Goal: Task Accomplishment & Management: Manage account settings

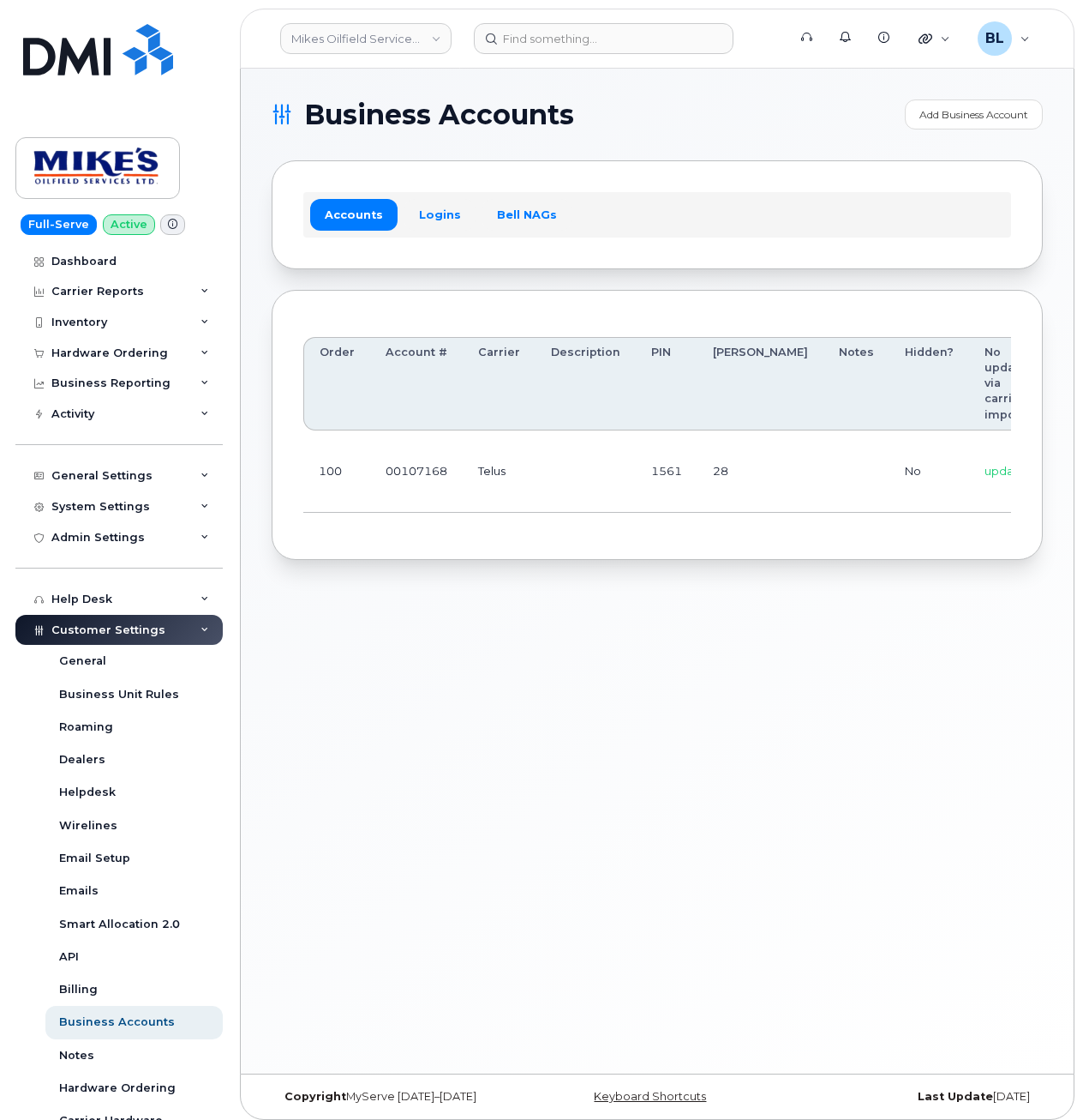
scroll to position [0, 228]
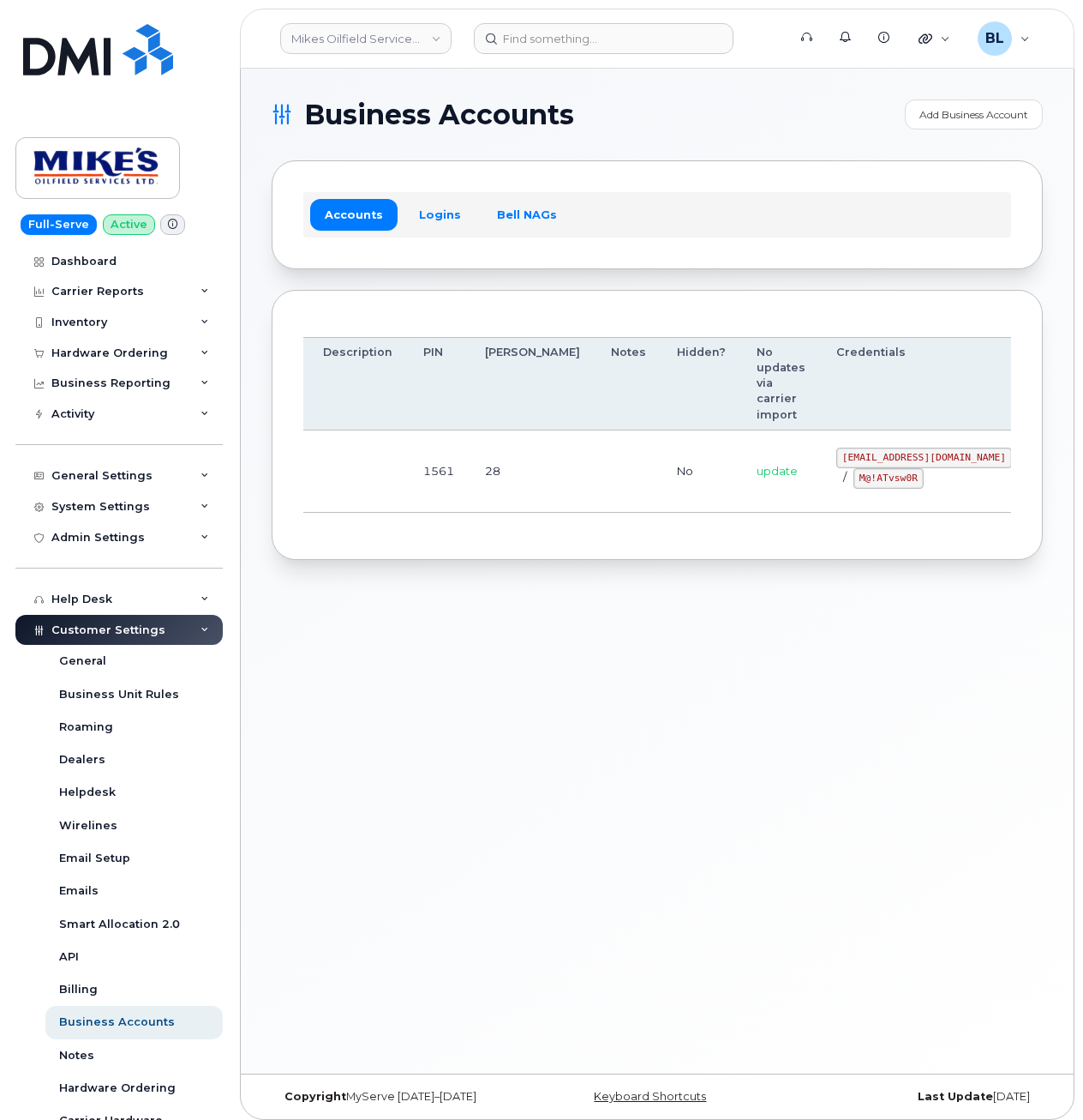
drag, startPoint x: 482, startPoint y: 453, endPoint x: 925, endPoint y: 419, distance: 444.3
click at [836, 455] on code "mikes.oilfield@outlook.com" at bounding box center [924, 458] width 175 height 21
drag, startPoint x: 753, startPoint y: 455, endPoint x: 895, endPoint y: 456, distance: 142.0
click at [895, 456] on code "mikes.oilfield@outlook.com" at bounding box center [924, 458] width 175 height 21
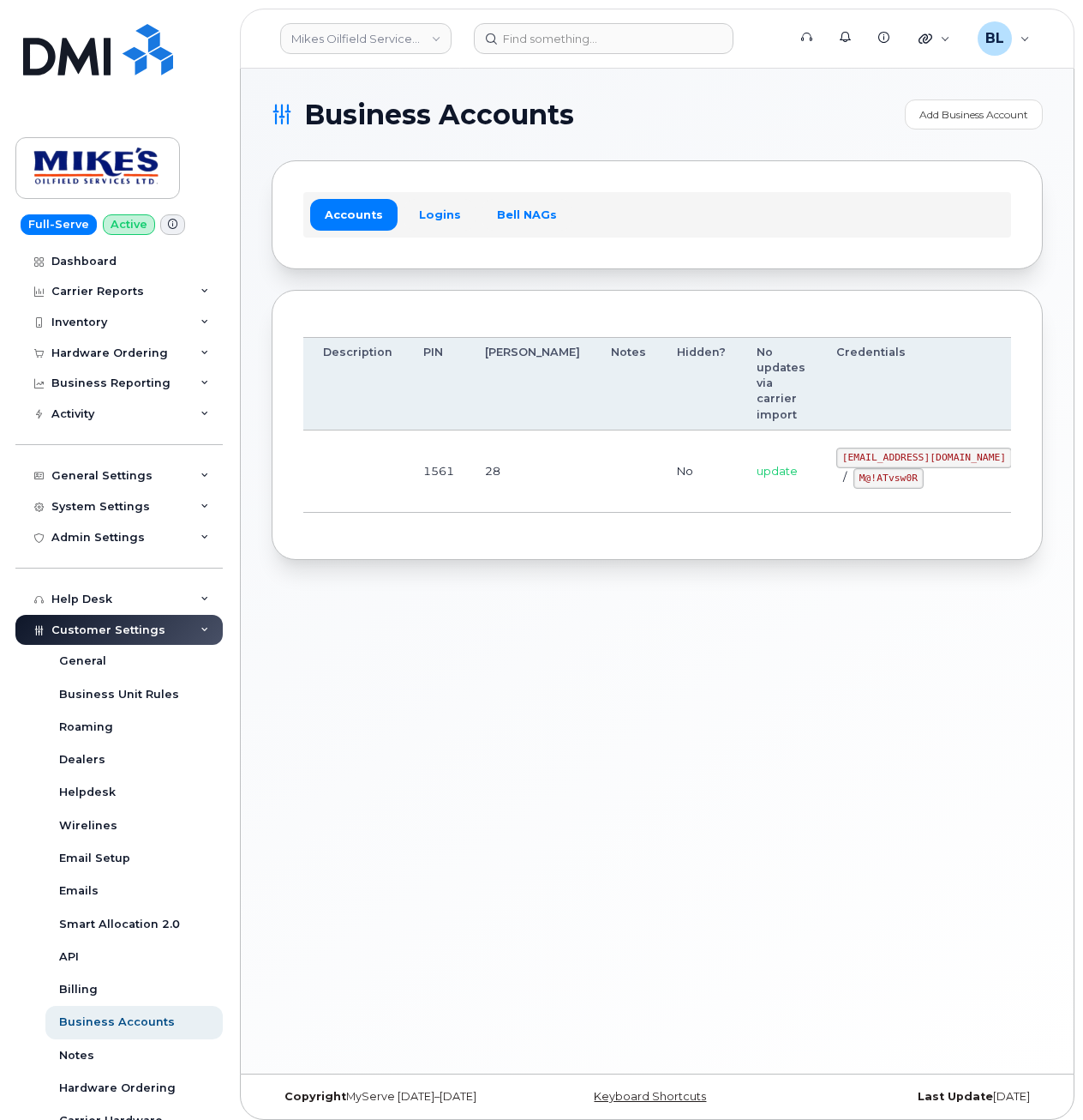
drag, startPoint x: 553, startPoint y: 576, endPoint x: 542, endPoint y: 429, distance: 147.4
click at [553, 576] on div "Business Accounts Add Business Account Accounts Logins Bell NAGs Order Account …" at bounding box center [657, 570] width 833 height 1005
drag, startPoint x: 809, startPoint y: 551, endPoint x: 815, endPoint y: 523, distance: 28.6
click at [809, 551] on div "Order Account # Carrier Description PIN Bill Day Notes Hidden? No updates via c…" at bounding box center [657, 425] width 772 height 271
drag, startPoint x: 754, startPoint y: 454, endPoint x: 892, endPoint y: 458, distance: 138.1
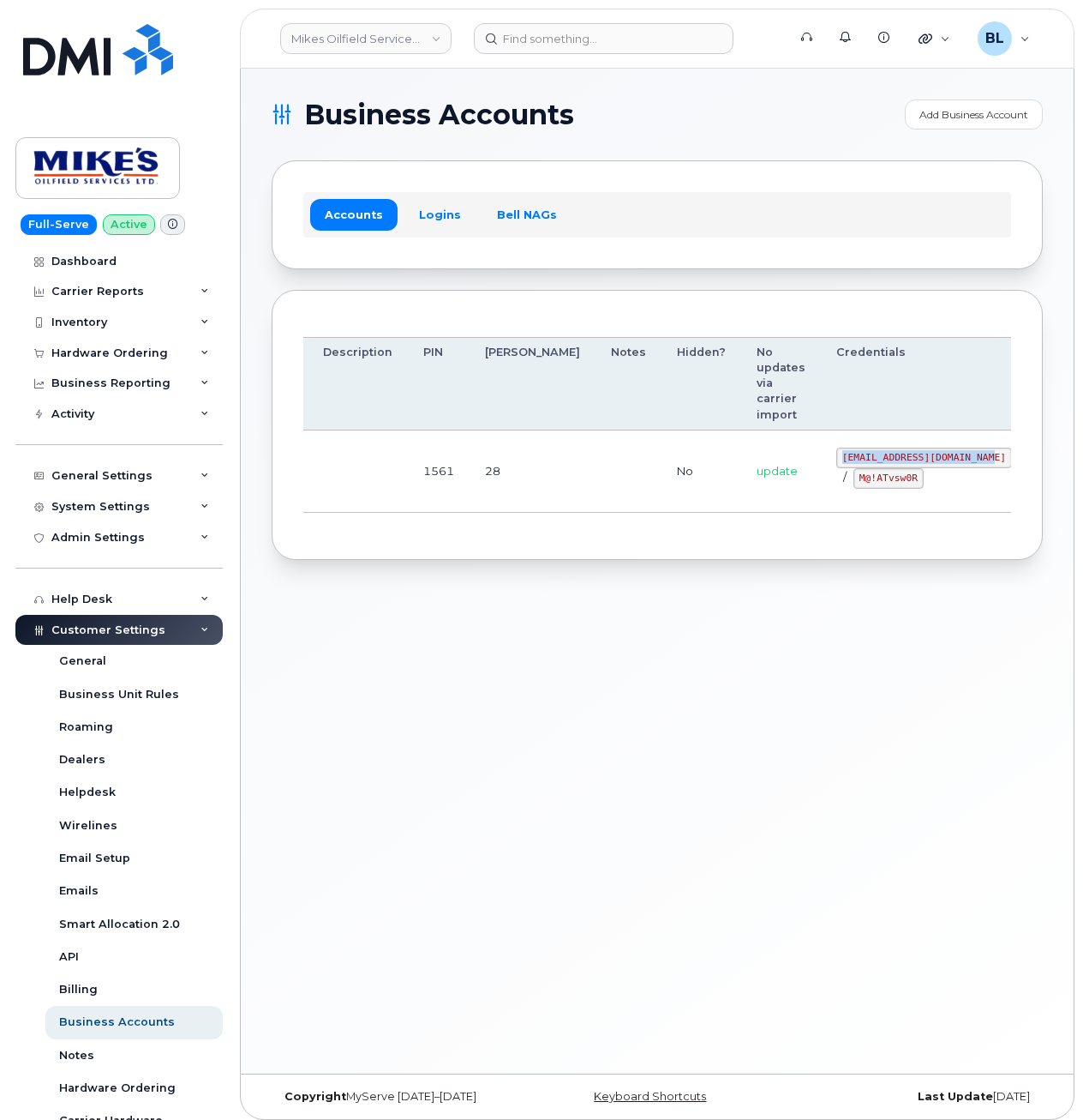
click at [892, 458] on code "mikes.oilfield@outlook.com" at bounding box center [924, 458] width 175 height 21
copy code "mikes.oilfield@outlook.com"
drag, startPoint x: 653, startPoint y: 551, endPoint x: 752, endPoint y: 514, distance: 105.7
click at [659, 545] on div "Order Account # Carrier Description PIN Bill Day Notes Hidden? No updates via c…" at bounding box center [657, 425] width 772 height 271
drag, startPoint x: 766, startPoint y: 485, endPoint x: 825, endPoint y: 479, distance: 59.3
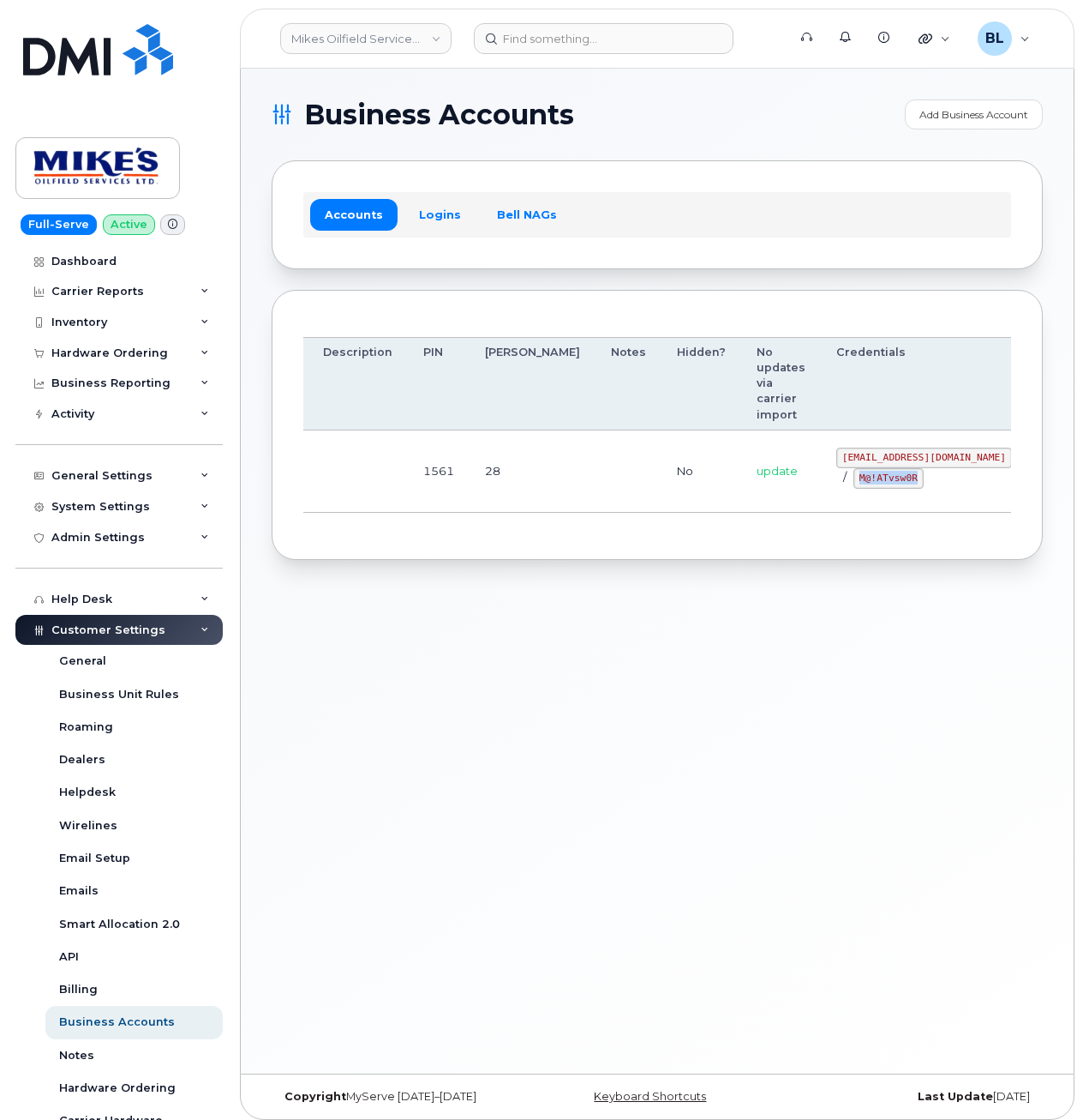
click at [853, 479] on code "M@!ATvsw0R" at bounding box center [888, 478] width 70 height 21
copy code "M@!ATvsw0R"
click at [627, 509] on div "Order Account # Carrier Description PIN Bill Day Notes Hidden? No updates via c…" at bounding box center [657, 425] width 708 height 207
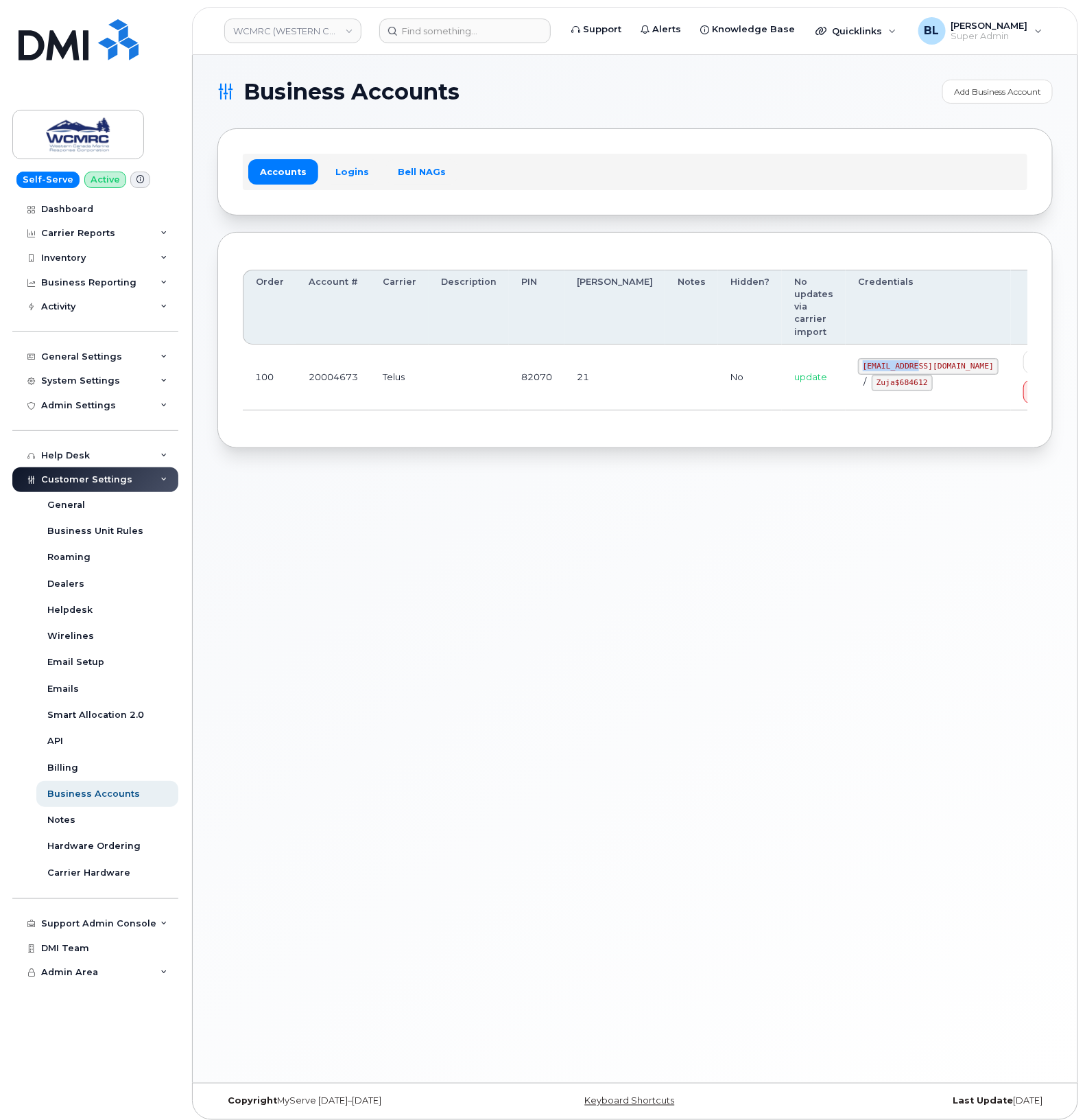
drag, startPoint x: 835, startPoint y: 327, endPoint x: 889, endPoint y: 327, distance: 54.0
click at [889, 358] on code "ap@wcmrc.com" at bounding box center [927, 366] width 140 height 17
copy code "ap@wcmrc.com"
drag, startPoint x: 832, startPoint y: 352, endPoint x: 885, endPoint y: 348, distance: 53.2
click at [885, 375] on code "Zuja$684612" at bounding box center [902, 383] width 61 height 17
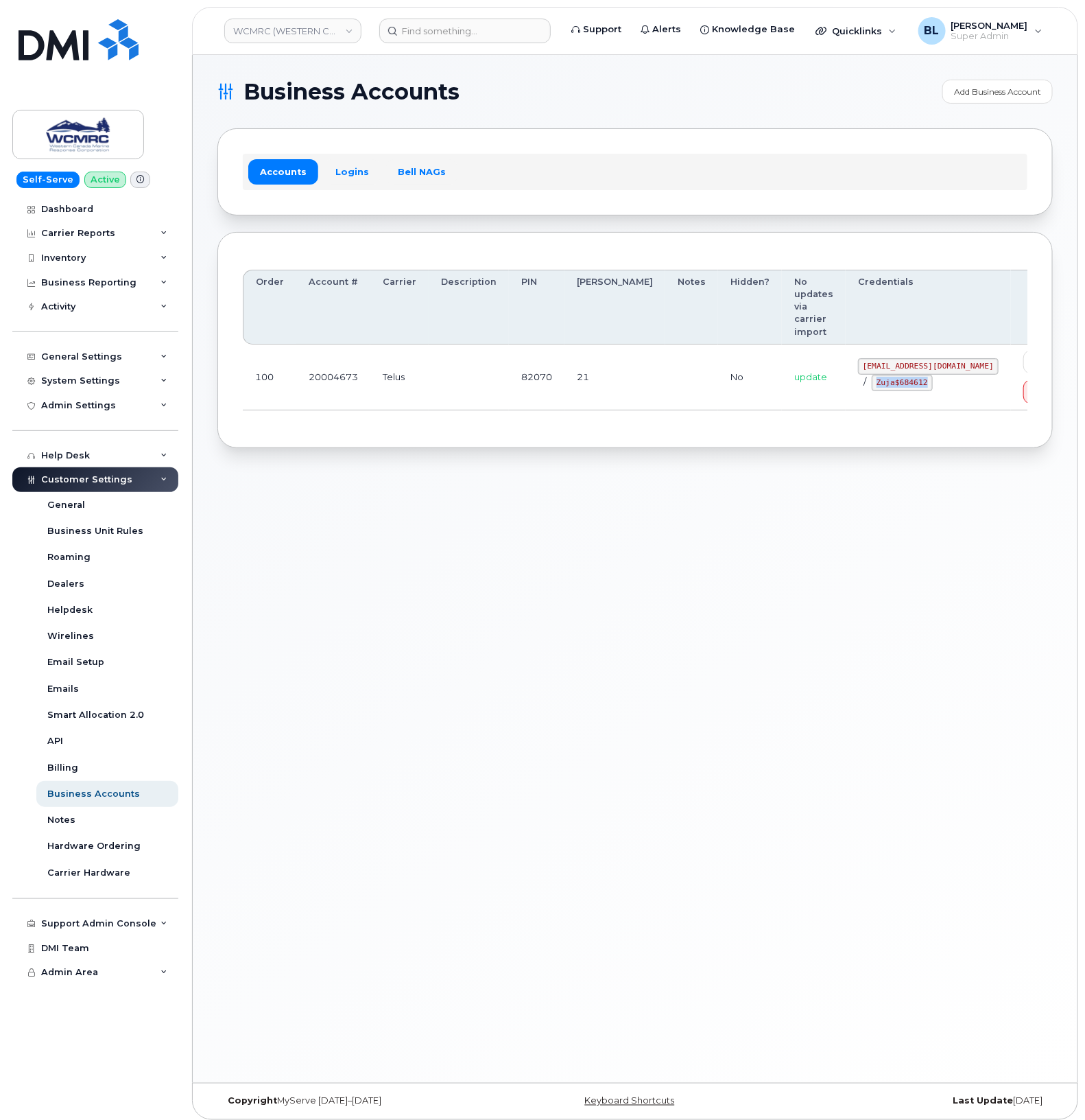
copy code "Zuja$684612"
drag, startPoint x: 777, startPoint y: 592, endPoint x: 615, endPoint y: 221, distance: 404.8
click at [605, 530] on div "Business Accounts Add Business Account Accounts Logins Bell NAGs Order Account …" at bounding box center [635, 568] width 885 height 1028
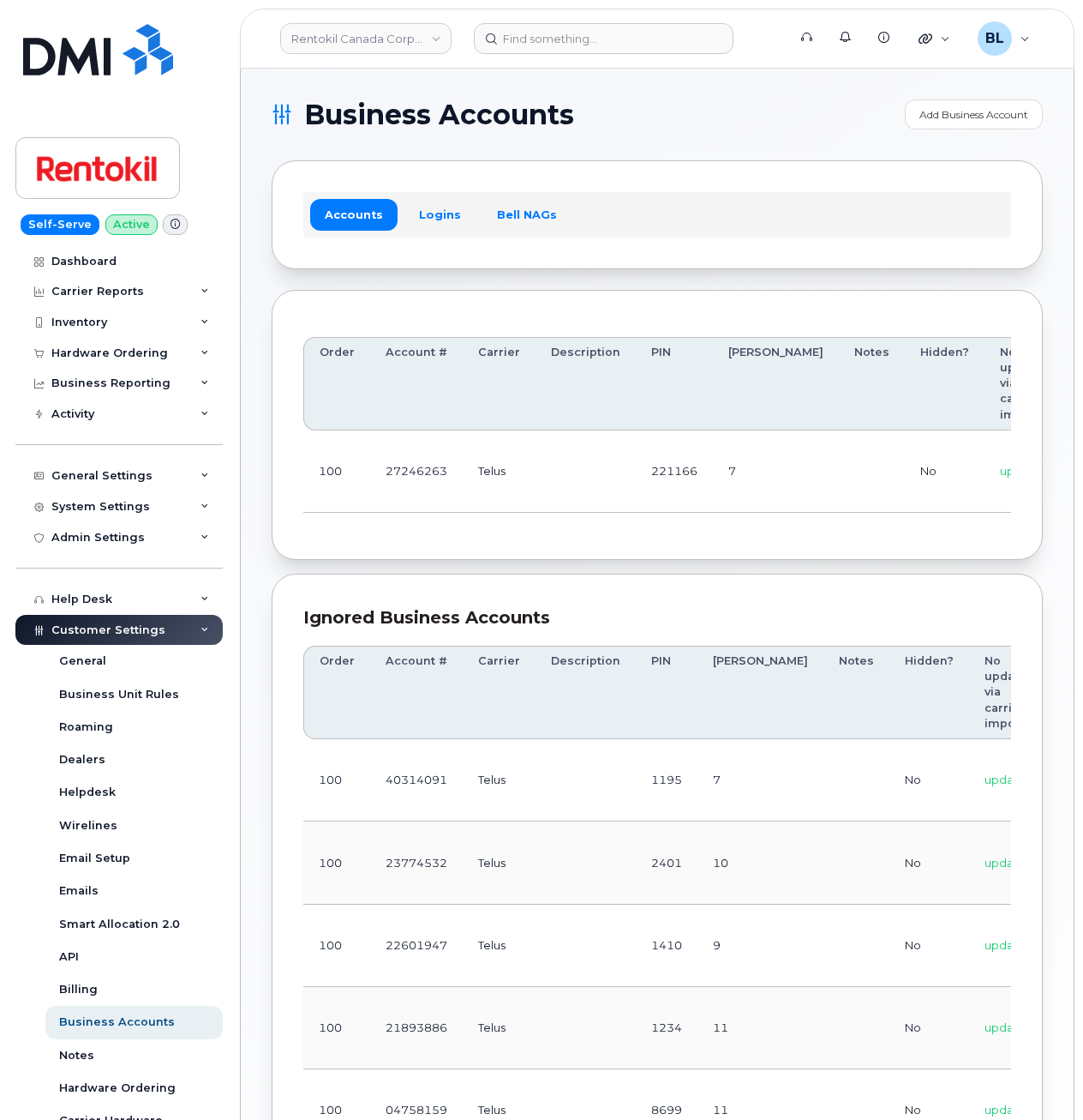
drag, startPoint x: 510, startPoint y: 447, endPoint x: 419, endPoint y: 446, distance: 91.0
click at [510, 447] on td "Telus" at bounding box center [500, 472] width 73 height 83
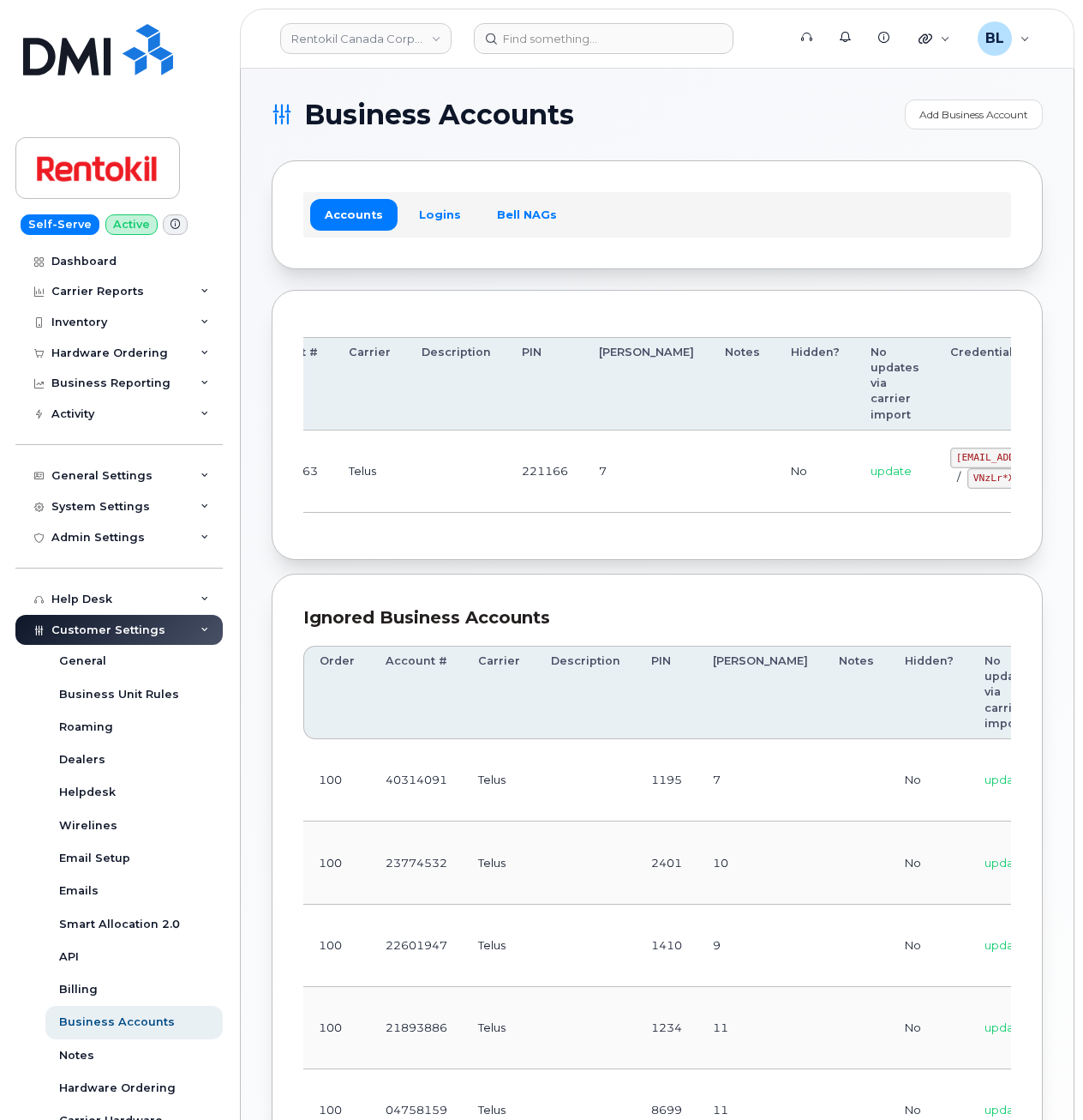
drag, startPoint x: 444, startPoint y: 442, endPoint x: 835, endPoint y: 451, distance: 391.1
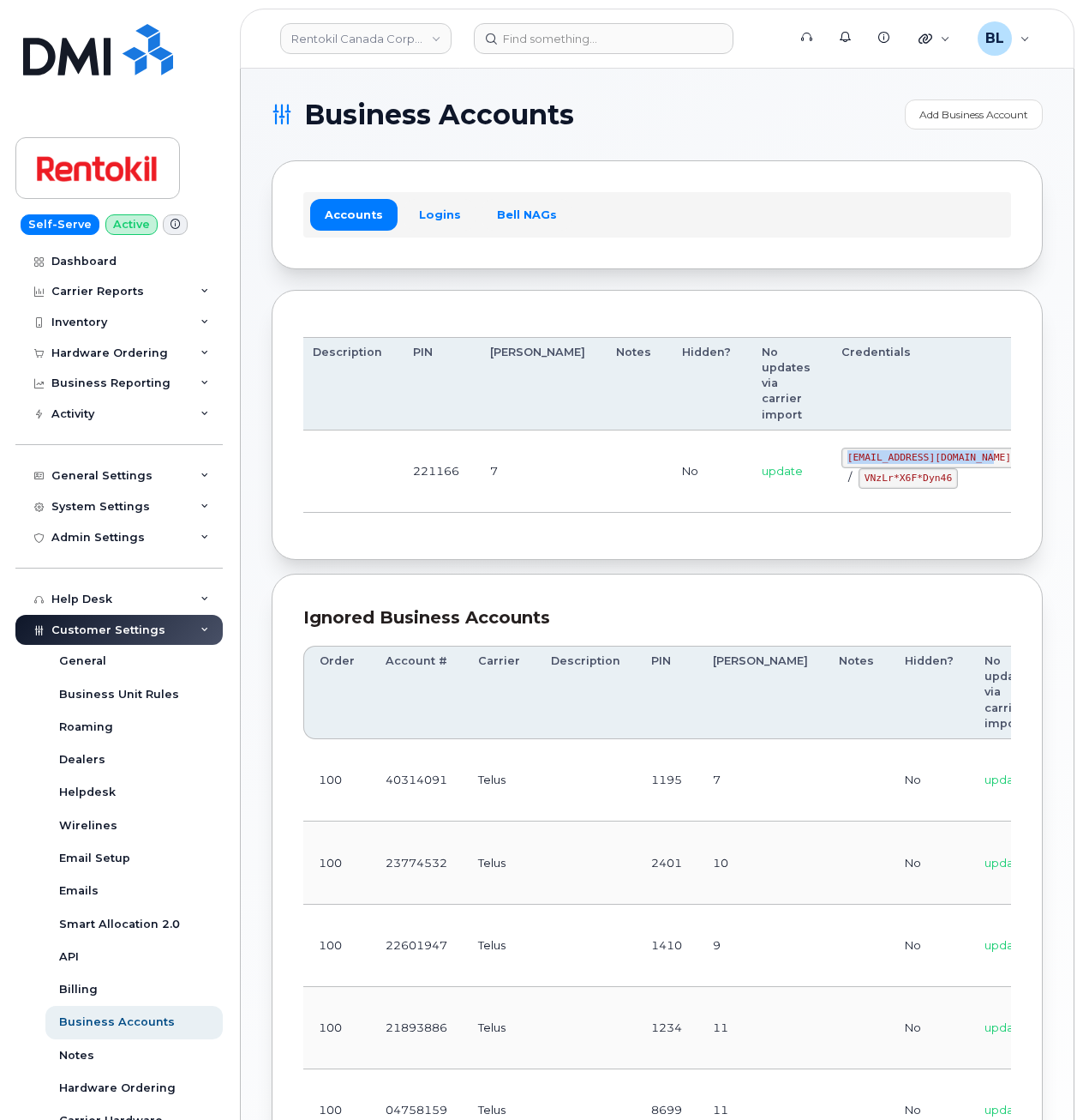
drag, startPoint x: 759, startPoint y: 456, endPoint x: 897, endPoint y: 460, distance: 138.1
click at [897, 460] on code "malorie.bell@rentokil.com" at bounding box center [929, 458] width 175 height 21
copy code "malorie.bell@rentokil.com"
drag, startPoint x: 466, startPoint y: 507, endPoint x: 807, endPoint y: 489, distance: 341.5
click at [474, 507] on td "7" at bounding box center [537, 472] width 126 height 83
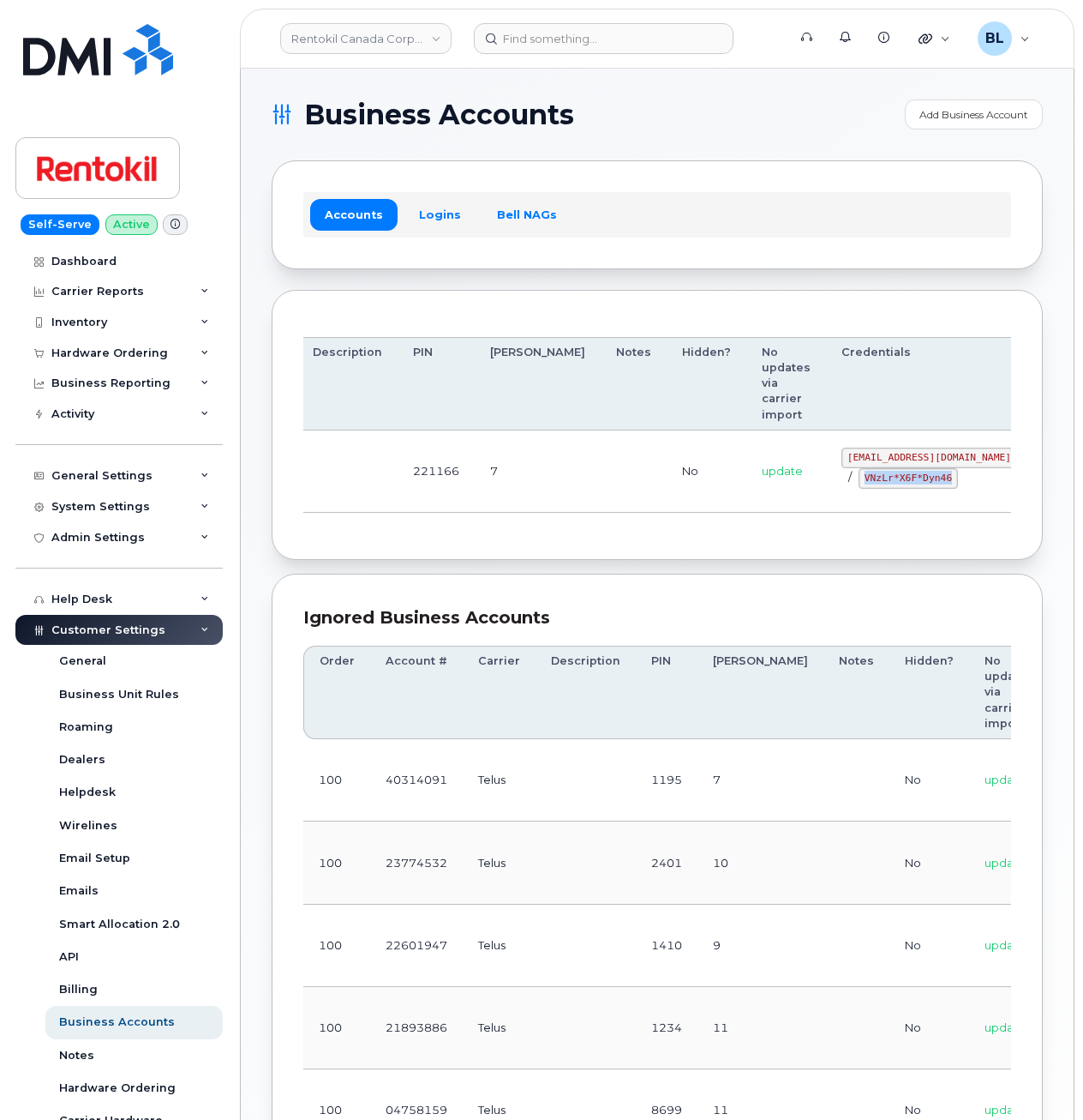
drag, startPoint x: 771, startPoint y: 474, endPoint x: 858, endPoint y: 484, distance: 87.6
click at [859, 484] on code "VNzLr*X6F*Dyn46" at bounding box center [909, 478] width 99 height 21
copy code "VNzLr*X6F*Dyn46"
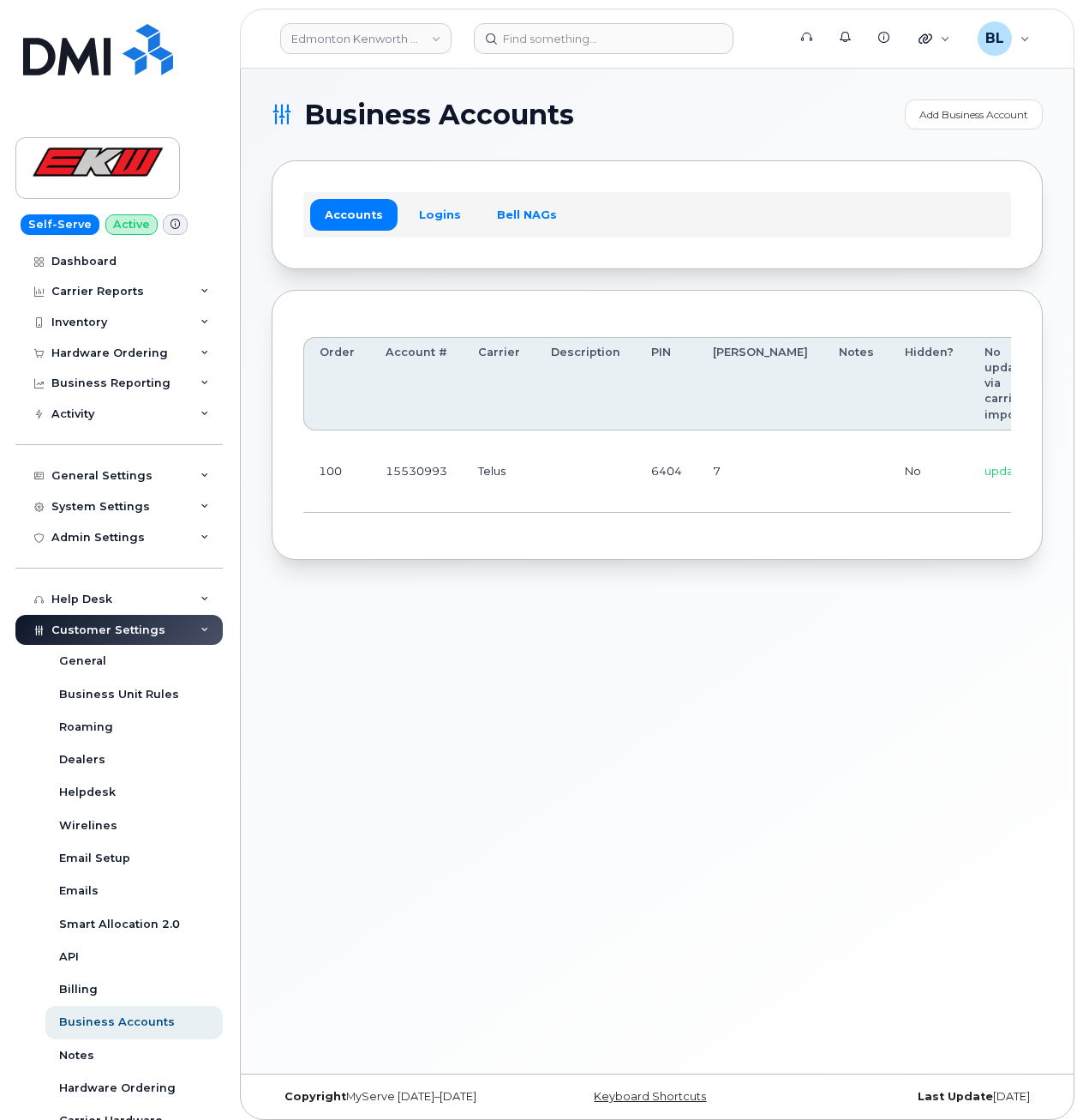
scroll to position [0, 143]
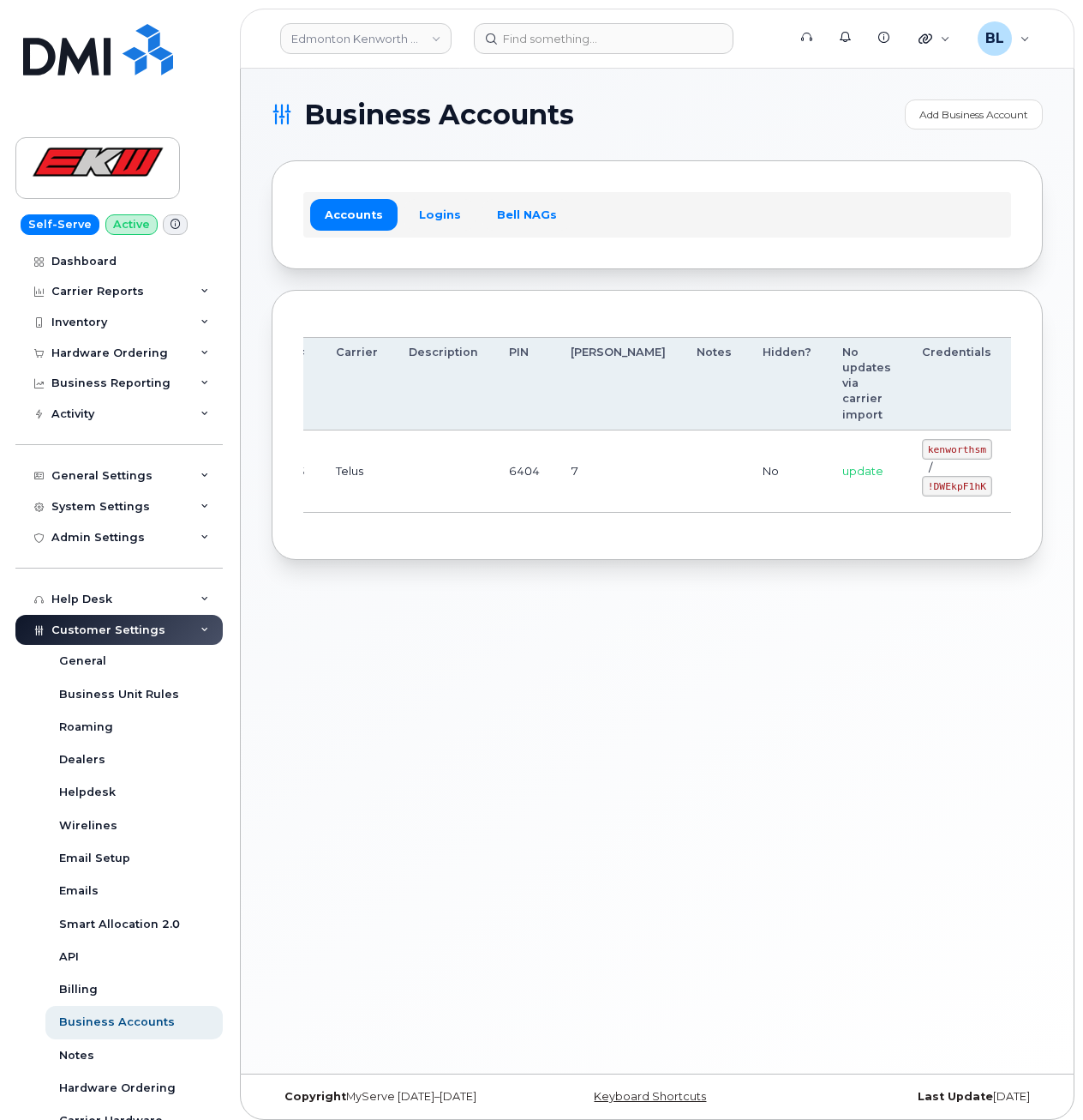
drag, startPoint x: 595, startPoint y: 438, endPoint x: 984, endPoint y: 468, distance: 390.2
drag, startPoint x: 837, startPoint y: 446, endPoint x: 893, endPoint y: 448, distance: 56.0
click at [922, 448] on code "kenworthsm" at bounding box center [956, 449] width 70 height 21
copy code "kenworthsm"
drag, startPoint x: 835, startPoint y: 487, endPoint x: 891, endPoint y: 491, distance: 56.1
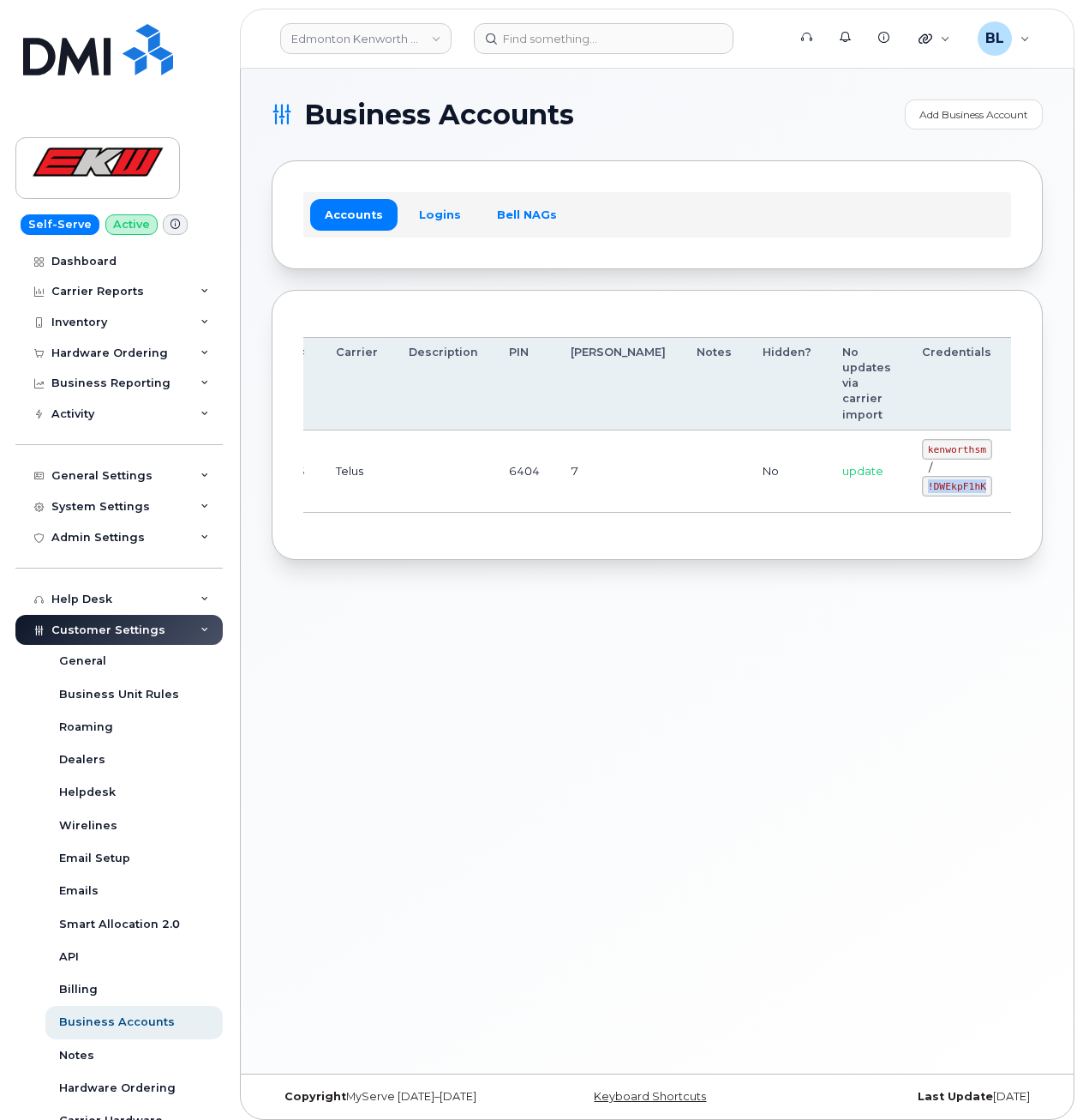
click at [922, 491] on code "!DWEkpF1hK" at bounding box center [956, 486] width 70 height 21
copy code "!DWEkpF1hK"
click at [580, 604] on div "Business Accounts Add Business Account Accounts Logins Bell NAGs Order Account …" at bounding box center [657, 570] width 833 height 1005
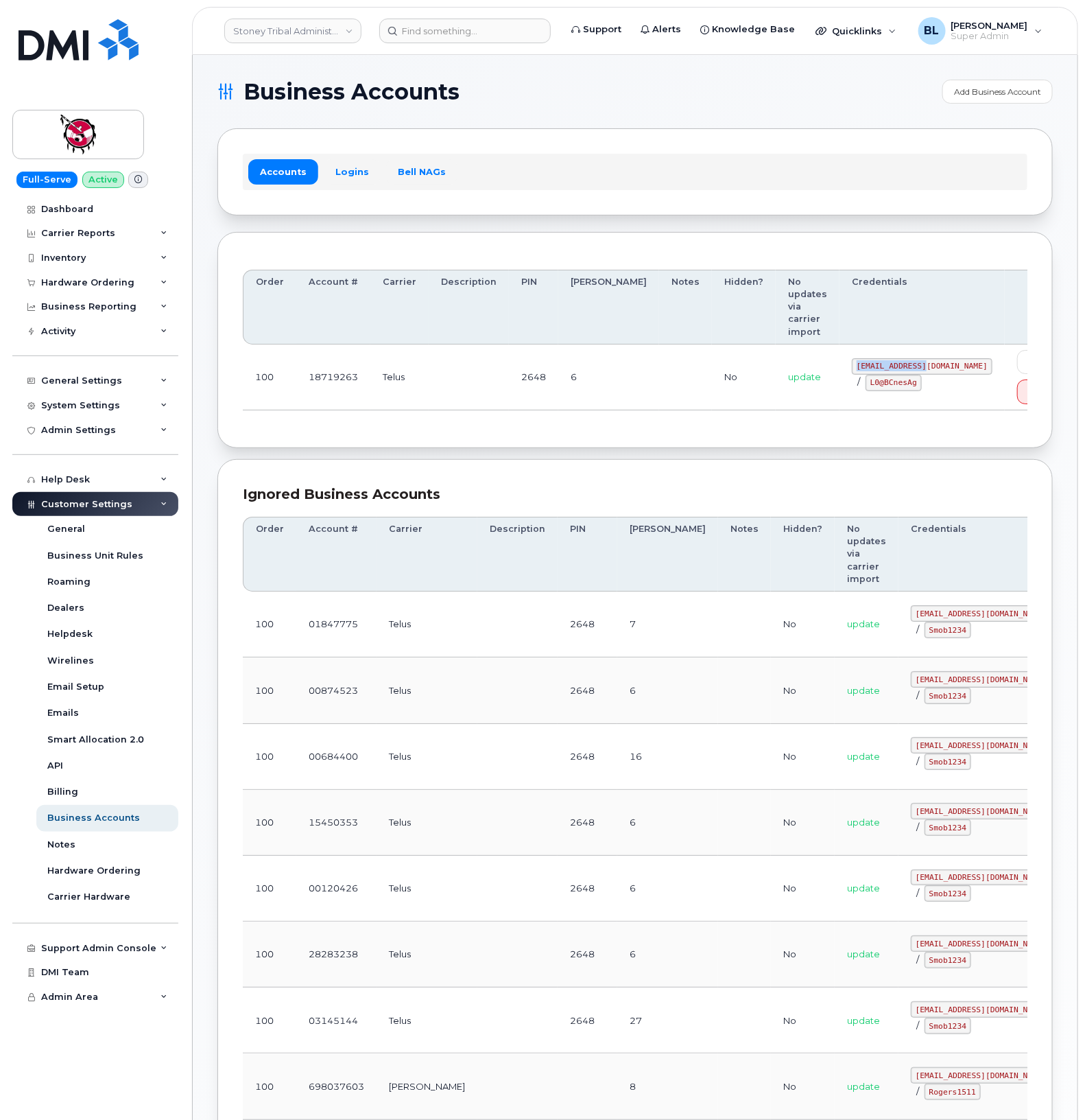
drag, startPoint x: 820, startPoint y: 327, endPoint x: 894, endPoint y: 331, distance: 74.1
click at [894, 345] on td "[EMAIL_ADDRESS][DOMAIN_NAME] / L0@BCnesAg" at bounding box center [922, 378] width 165 height 66
copy code "[EMAIL_ADDRESS][DOMAIN_NAME]"
drag, startPoint x: 654, startPoint y: 403, endPoint x: 751, endPoint y: 390, distance: 97.9
click at [655, 399] on div "Order Account # Carrier Description PIN [PERSON_NAME] Notes Hidden? No updates …" at bounding box center [635, 340] width 835 height 217
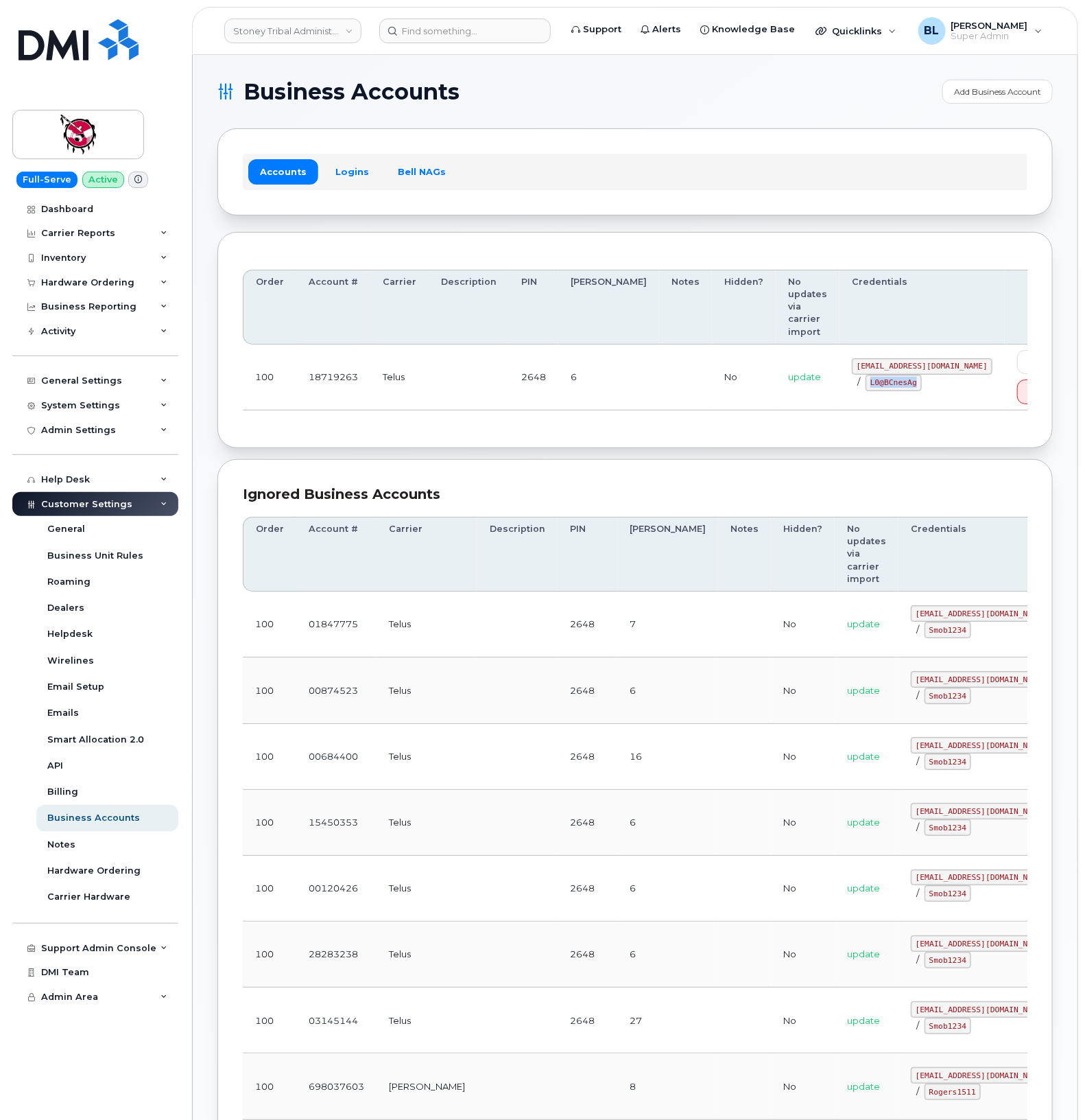
drag, startPoint x: 824, startPoint y: 347, endPoint x: 870, endPoint y: 347, distance: 46.0
click at [870, 375] on code "L0@BCnesAg" at bounding box center [893, 383] width 56 height 17
copy code "L0@BCnesAg"
drag, startPoint x: 609, startPoint y: 454, endPoint x: 557, endPoint y: 326, distance: 138.2
click at [609, 484] on div "Ignored Business Accounts" at bounding box center [636, 494] width 785 height 20
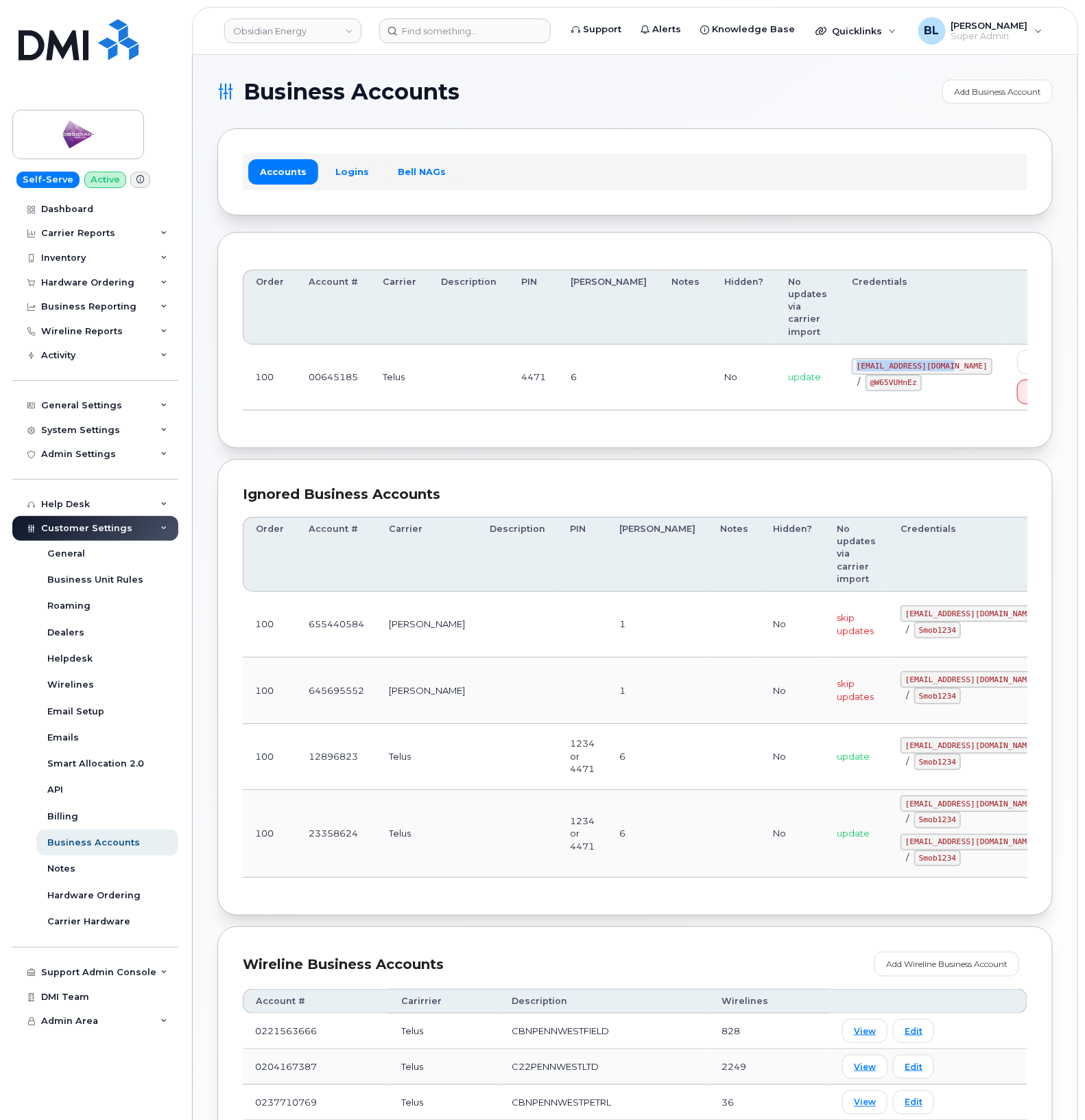
drag, startPoint x: 810, startPoint y: 345, endPoint x: 906, endPoint y: 347, distance: 96.0
click at [906, 358] on code "[EMAIL_ADDRESS][DOMAIN_NAME]" at bounding box center [921, 366] width 140 height 17
copy code "[EMAIL_ADDRESS][DOMAIN_NAME]"
drag, startPoint x: 810, startPoint y: 361, endPoint x: 858, endPoint y: 365, distance: 48.2
click at [865, 375] on code "@W65VUHnEz" at bounding box center [893, 383] width 56 height 17
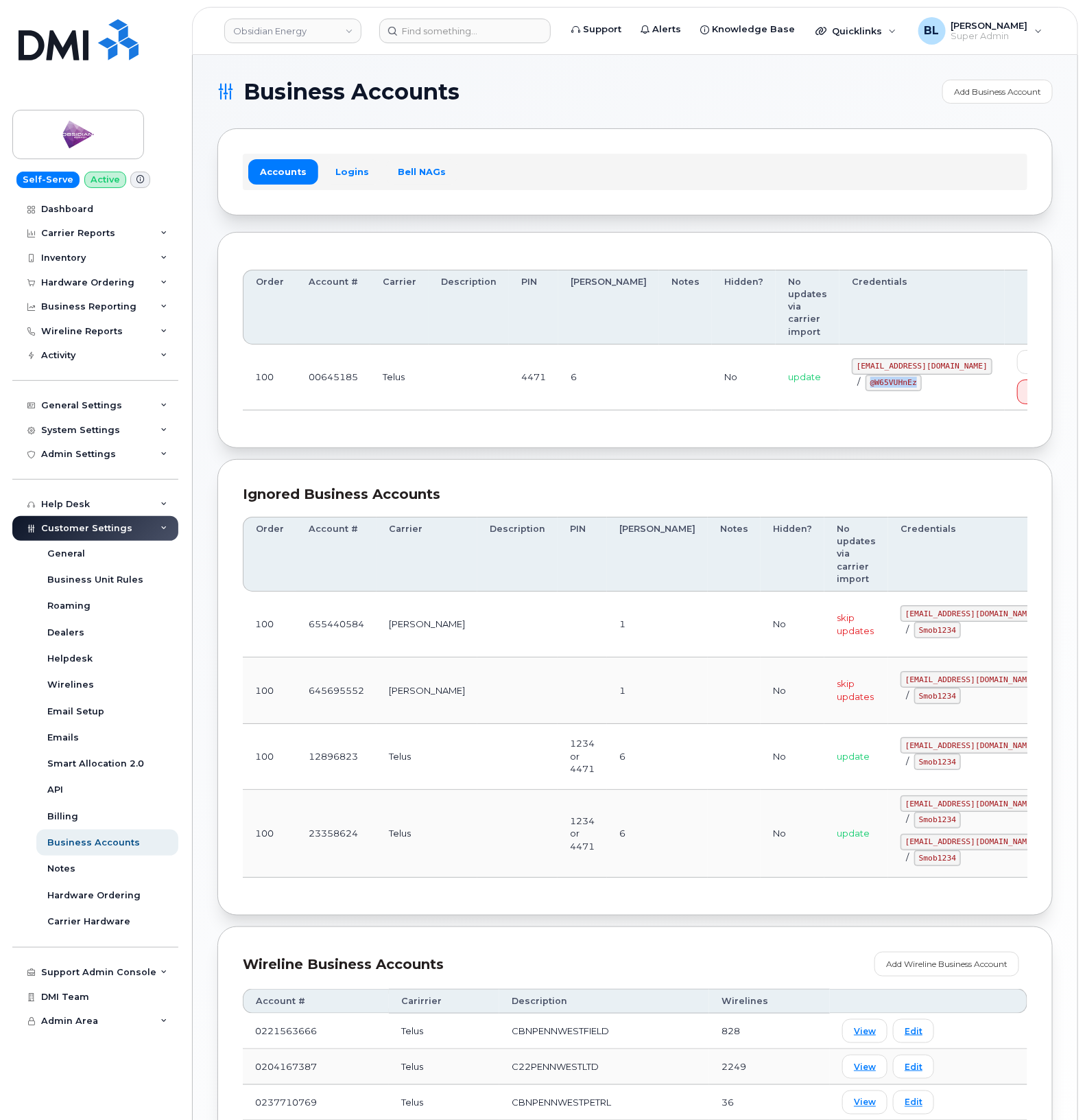
copy code "@W65VUHnEz"
drag, startPoint x: 625, startPoint y: 403, endPoint x: 601, endPoint y: 256, distance: 148.9
click at [622, 398] on div "Order Account # Carrier Description PIN [PERSON_NAME] Notes Hidden? No updates …" at bounding box center [635, 340] width 835 height 217
drag, startPoint x: 722, startPoint y: 423, endPoint x: 827, endPoint y: 400, distance: 107.5
click at [723, 423] on div "Order Account # Carrier Description PIN [PERSON_NAME] Notes Hidden? No updates …" at bounding box center [635, 340] width 835 height 217
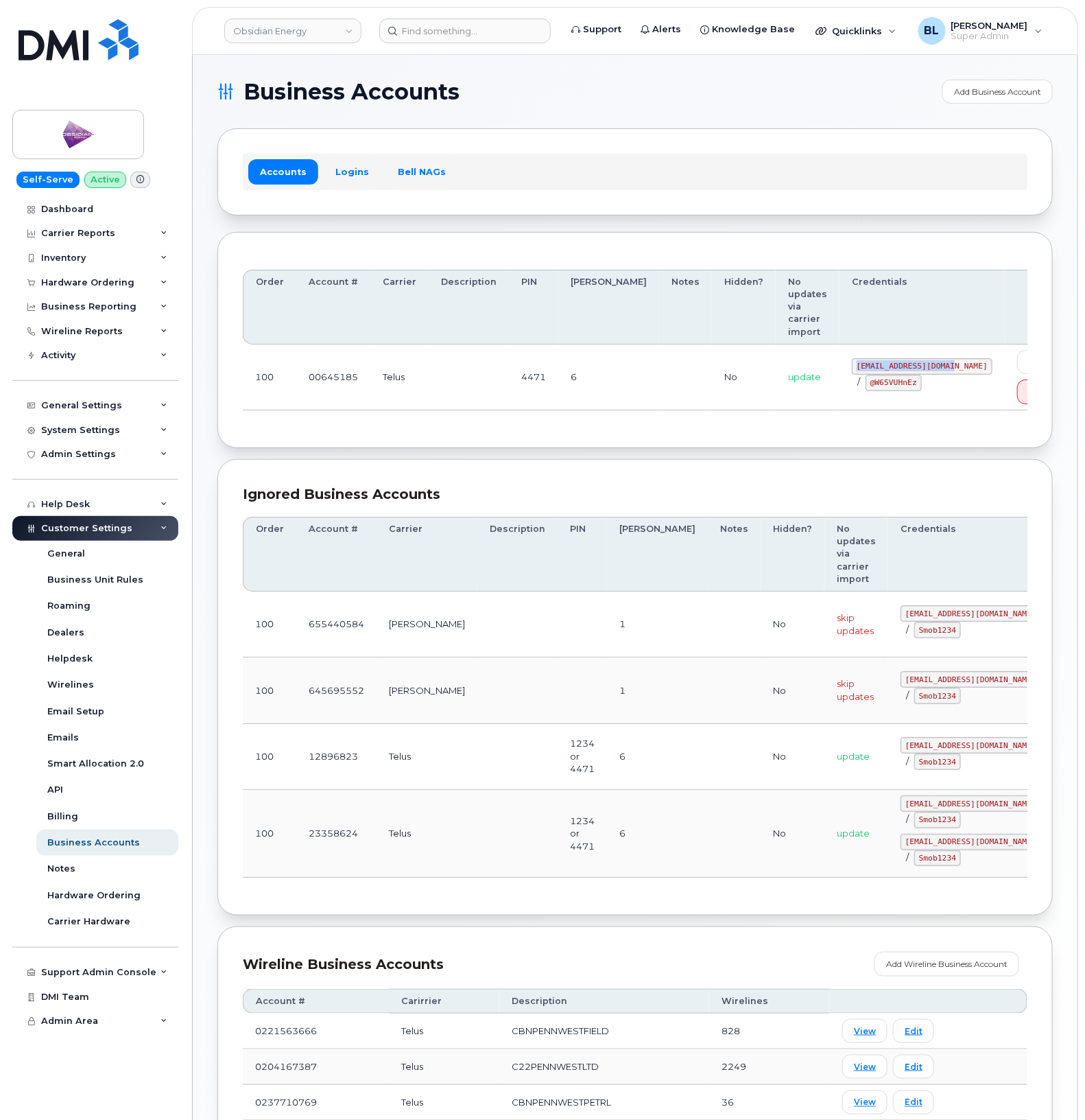
drag, startPoint x: 814, startPoint y: 342, endPoint x: 906, endPoint y: 340, distance: 92.0
click at [906, 358] on code "[EMAIL_ADDRESS][DOMAIN_NAME]" at bounding box center [921, 366] width 140 height 17
copy code "[EMAIL_ADDRESS][DOMAIN_NAME]"
drag, startPoint x: 516, startPoint y: 419, endPoint x: 873, endPoint y: 374, distance: 359.8
click at [523, 410] on div "Order Account # Carrier Description PIN Bill Day Notes Hidden? No updates via c…" at bounding box center [635, 340] width 835 height 217
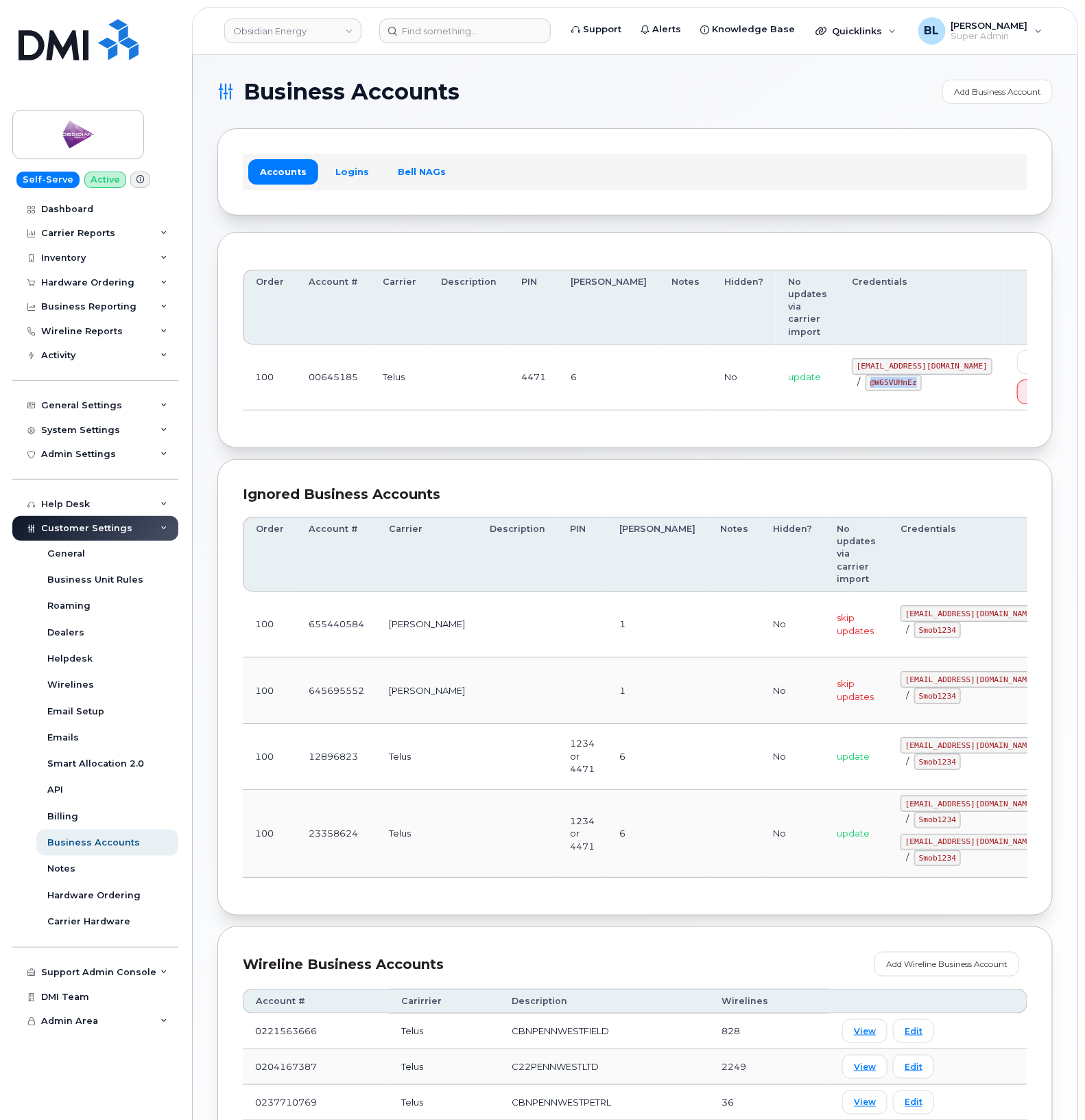
drag, startPoint x: 801, startPoint y: 360, endPoint x: 861, endPoint y: 363, distance: 60.1
click at [861, 363] on td "pw00645185sm@yahoo.ca / @W65VUHnEz" at bounding box center [922, 378] width 165 height 66
copy code "@W65VUHnEz"
click at [562, 345] on td "6" at bounding box center [609, 378] width 101 height 66
drag, startPoint x: 806, startPoint y: 339, endPoint x: 910, endPoint y: 344, distance: 104.1
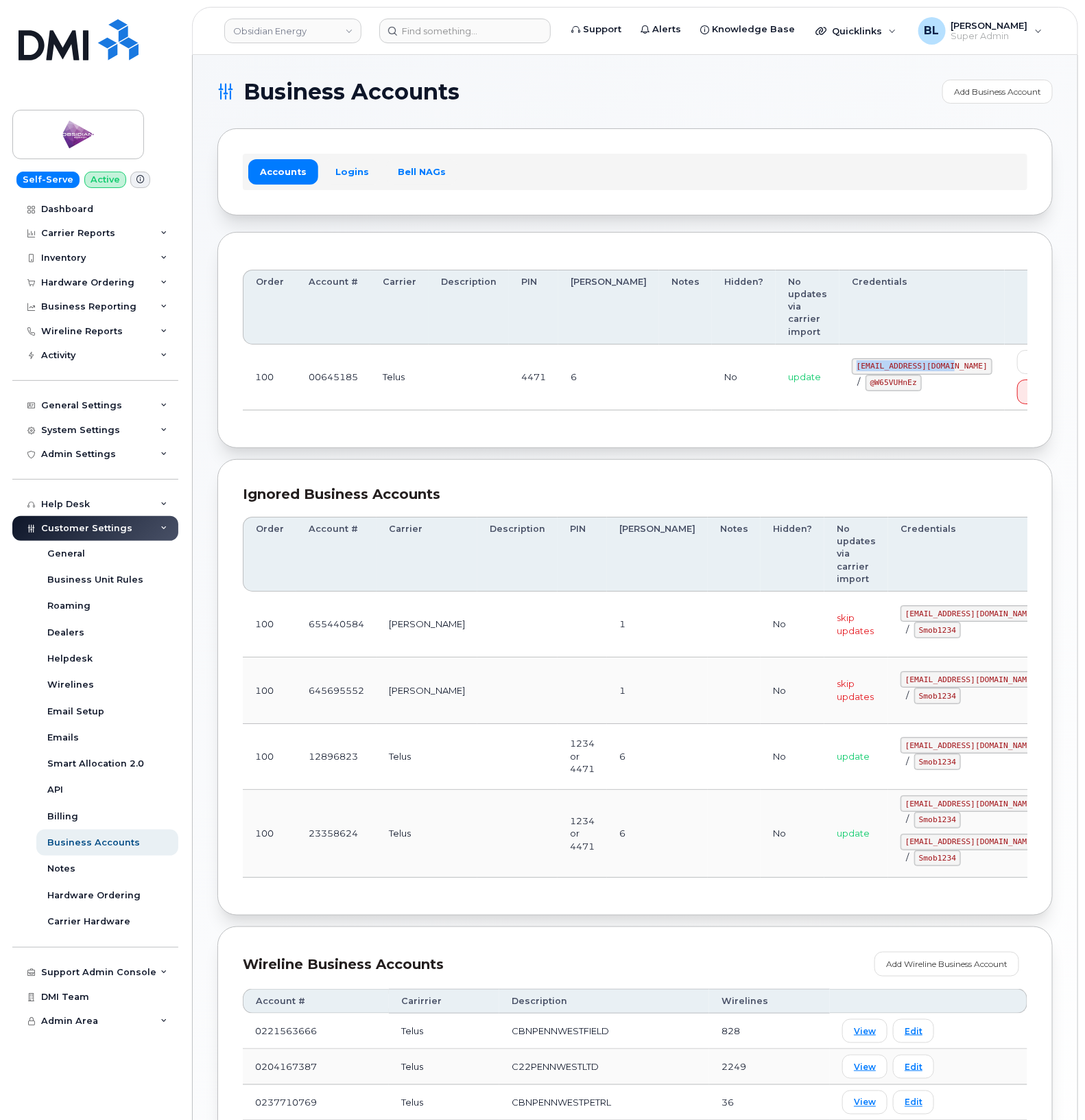
click at [910, 345] on td "pw00645185sm@yahoo.ca / @W65VUHnEz" at bounding box center [922, 378] width 165 height 66
copy code "pw00645185sm@yahoo.ca"
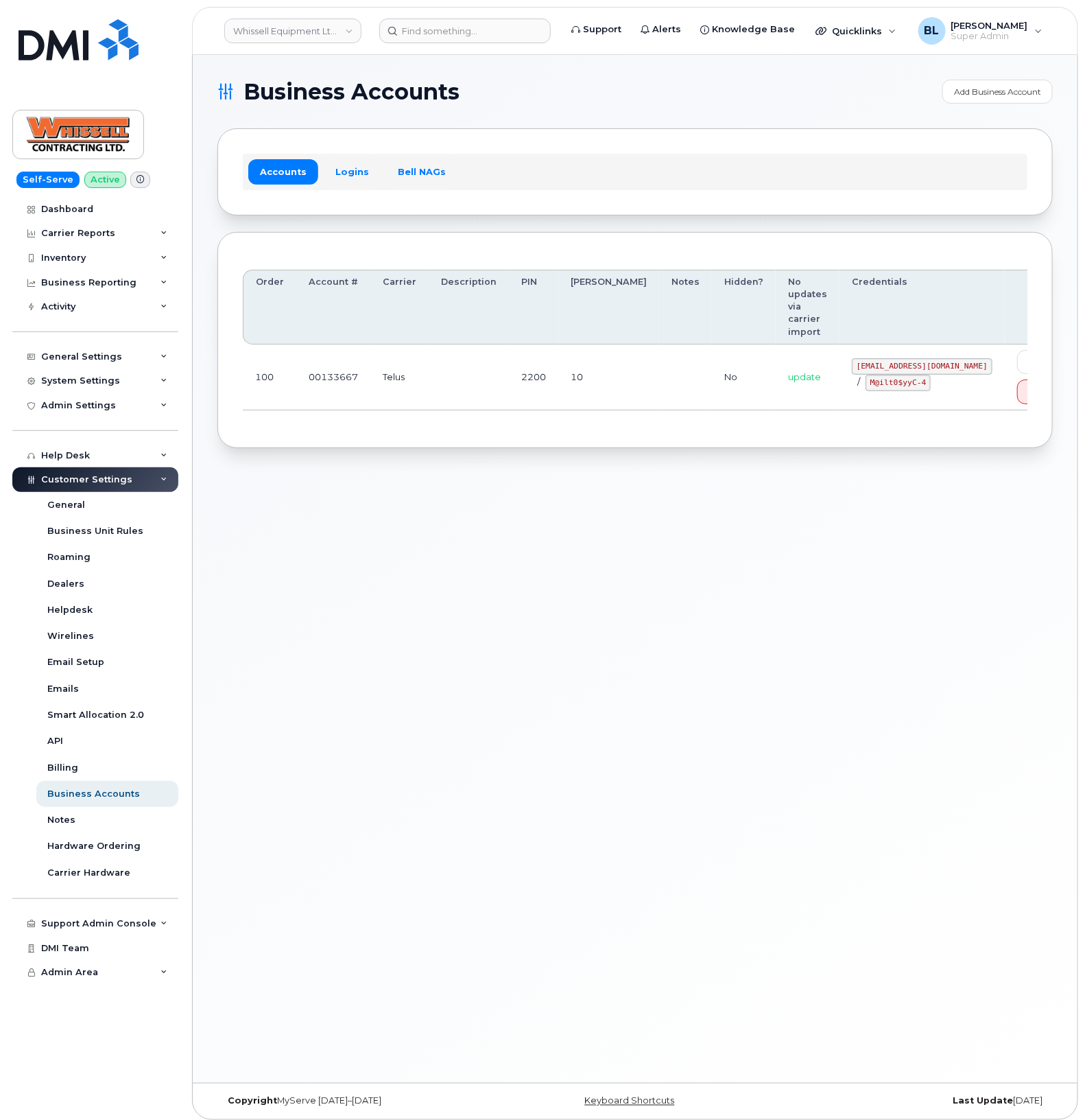
drag, startPoint x: 714, startPoint y: 408, endPoint x: 873, endPoint y: 396, distance: 159.5
drag, startPoint x: 815, startPoint y: 341, endPoint x: 900, endPoint y: 345, distance: 85.1
click at [900, 358] on code "itadmin@whissell.ca" at bounding box center [921, 366] width 140 height 17
copy code "itadmin@whissell.ca"
drag, startPoint x: 599, startPoint y: 424, endPoint x: 818, endPoint y: 395, distance: 220.9
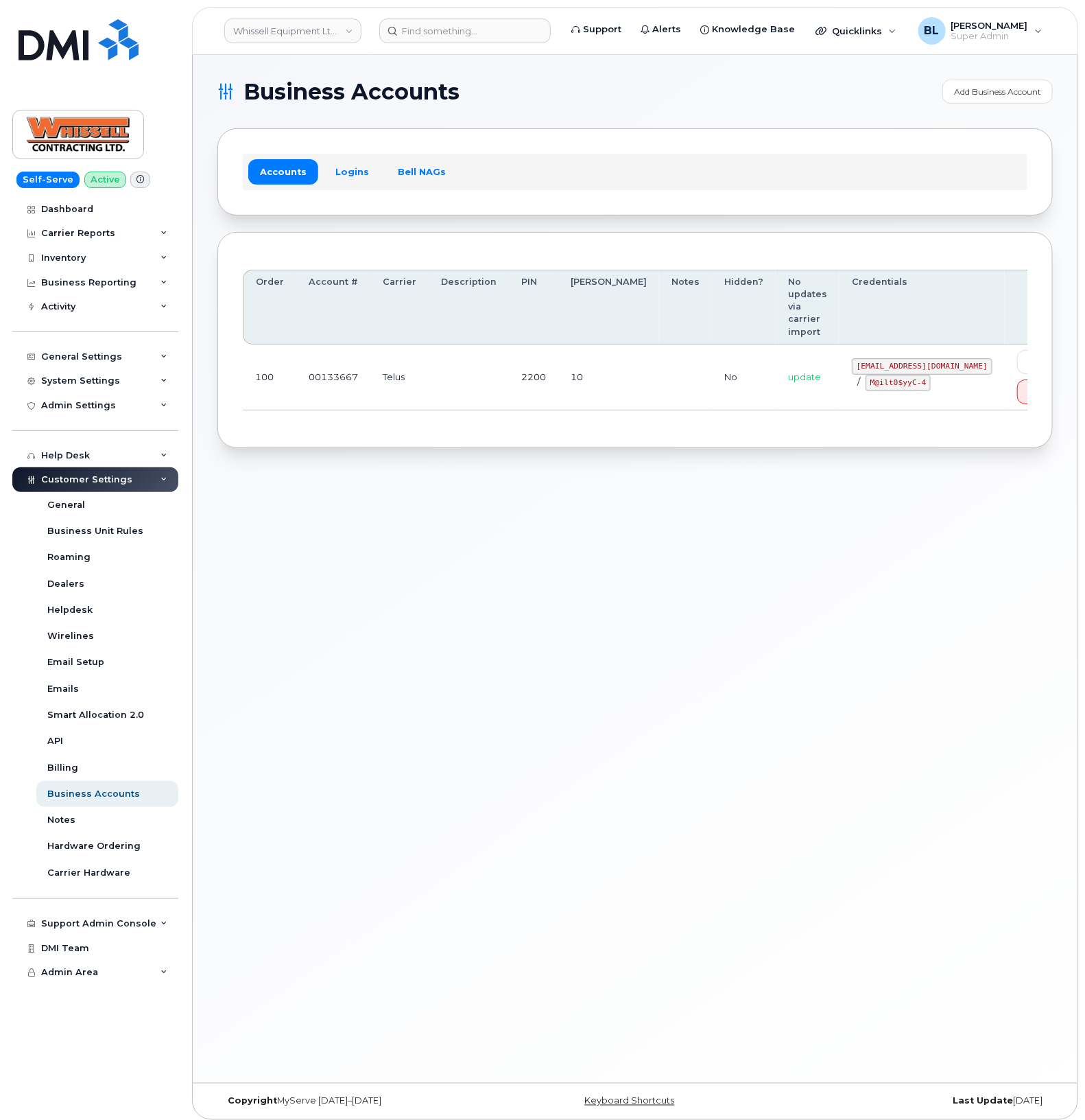
click at [607, 423] on div "Order Account # Carrier Description PIN Bill Day Notes Hidden? No updates via c…" at bounding box center [635, 340] width 835 height 217
drag, startPoint x: 813, startPoint y: 364, endPoint x: 865, endPoint y: 368, distance: 52.2
click at [865, 368] on td "itadmin@whissell.ca / M@ilt0$yyC-4" at bounding box center [922, 378] width 165 height 66
copy code "M@ilt0$yyC-4"
click at [642, 537] on div "Business Accounts Add Business Account Accounts Logins Bell NAGs Order Account …" at bounding box center [635, 568] width 885 height 1028
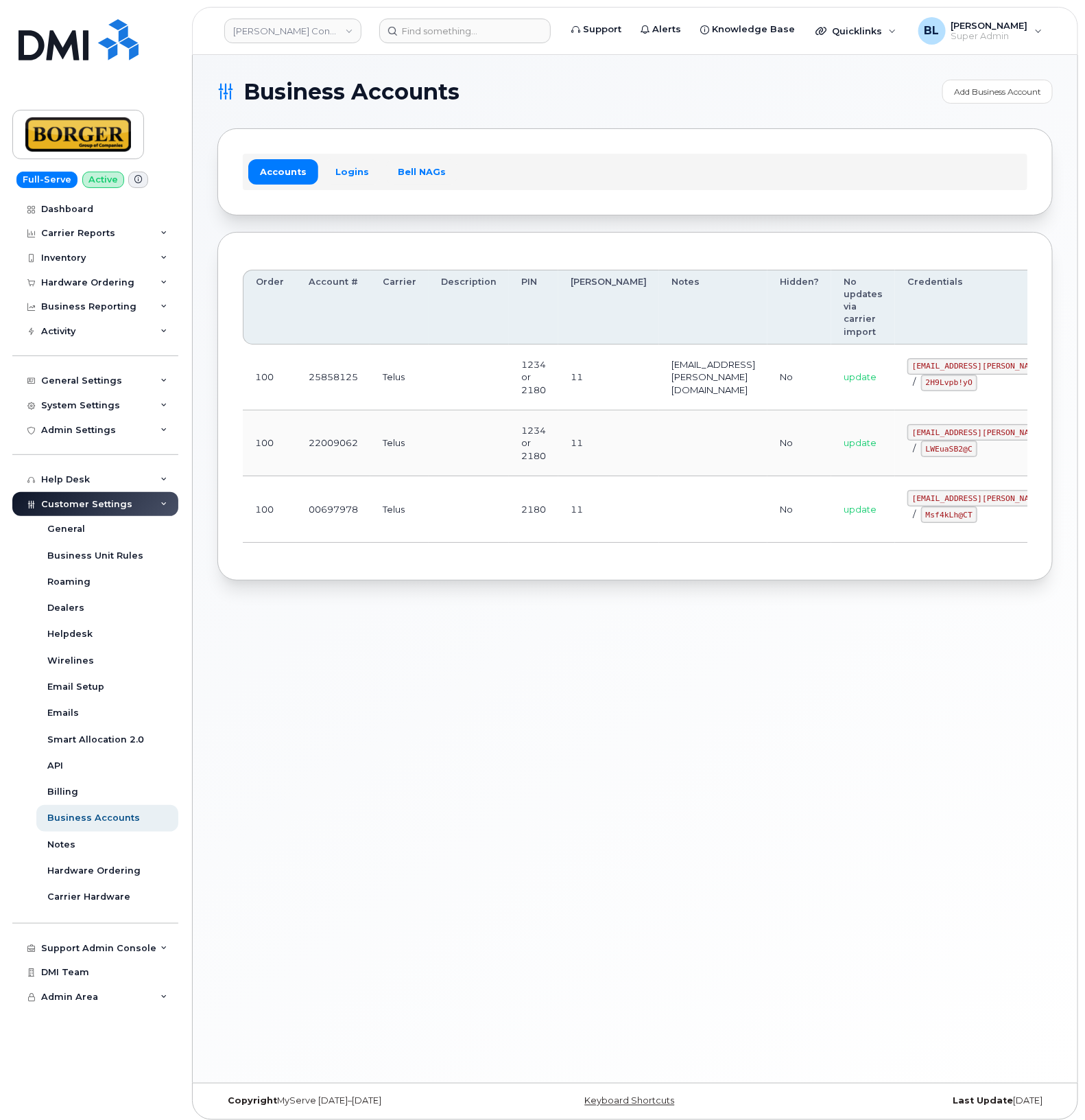
scroll to position [0, 40]
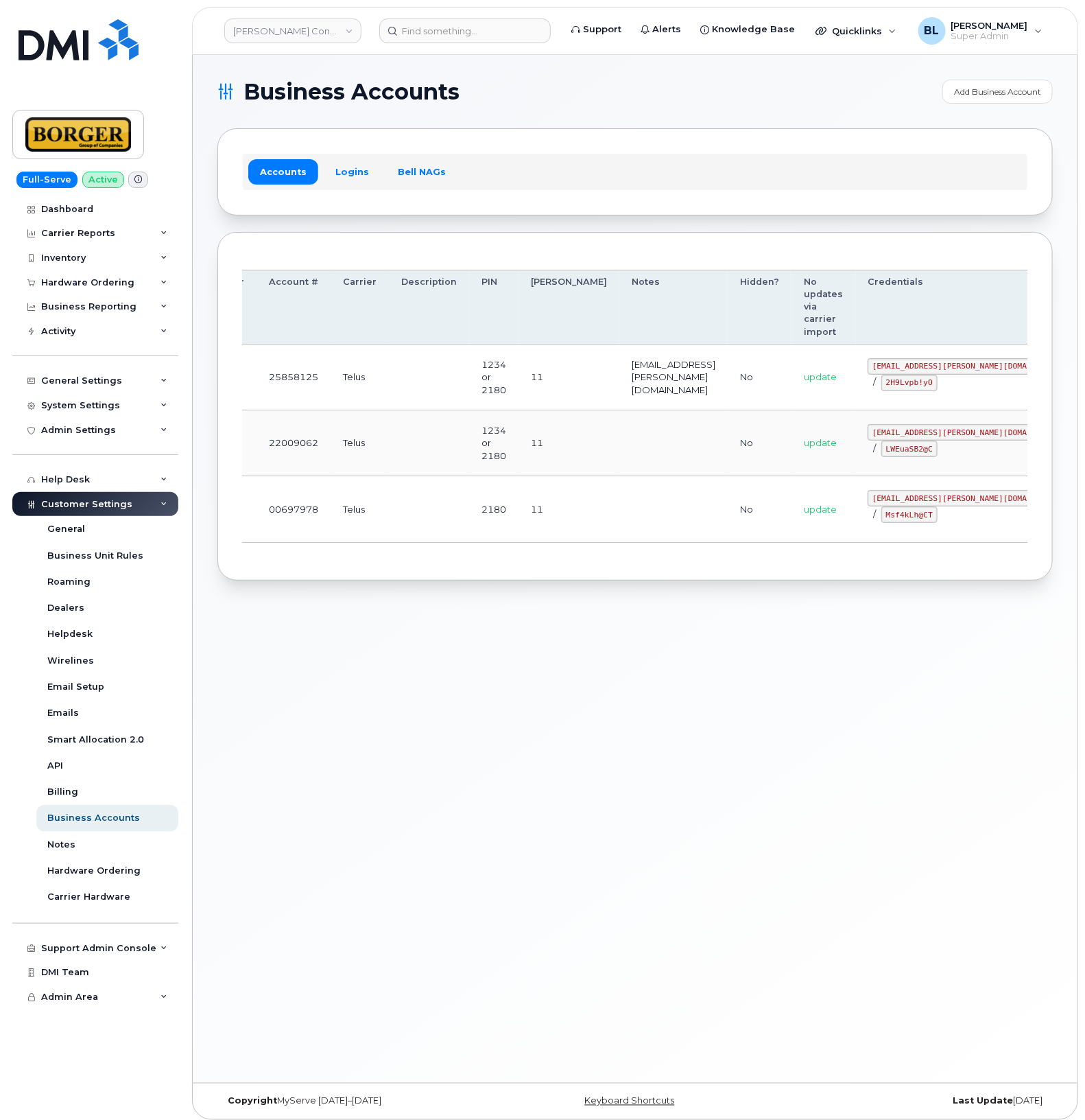
drag, startPoint x: 655, startPoint y: 408, endPoint x: 825, endPoint y: 409, distance: 170.0
drag, startPoint x: 810, startPoint y: 433, endPoint x: 934, endPoint y: 434, distance: 124.0
click at [934, 434] on td "earthworksborger@borger.ca / LWEuaSB2@C" at bounding box center [969, 444] width 227 height 66
copy code "earthworksborger@borger.ca"
drag, startPoint x: 831, startPoint y: 453, endPoint x: 879, endPoint y: 457, distance: 48.2
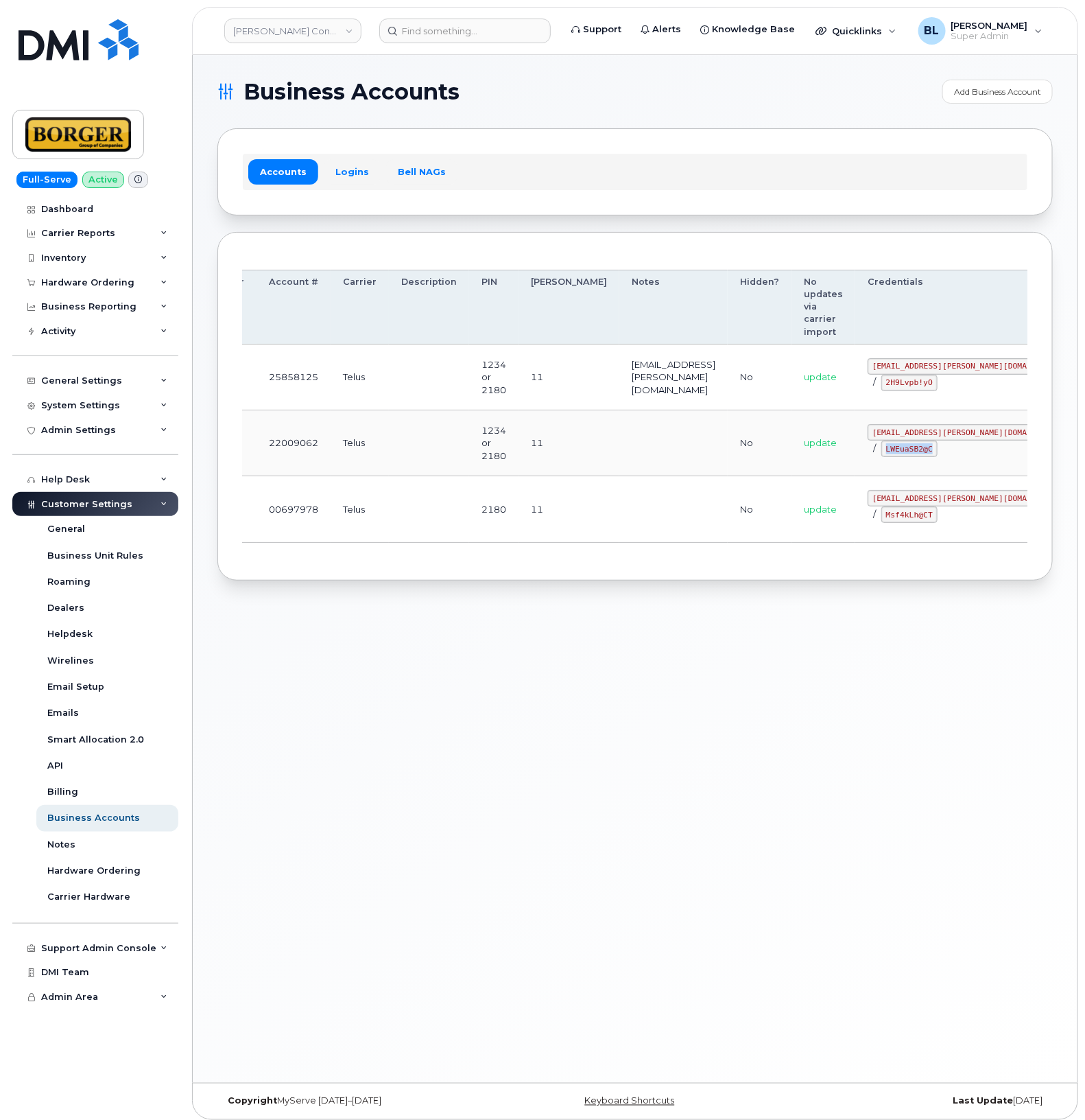
click at [882, 457] on code "LWEuaSB2@C" at bounding box center [909, 449] width 56 height 17
copy code "LWEuaSB2@C"
click at [488, 703] on div "Business Accounts Add Business Account Accounts Logins Bell NAGs Order Account …" at bounding box center [635, 568] width 885 height 1028
drag, startPoint x: 520, startPoint y: 687, endPoint x: 520, endPoint y: 674, distance: 13.0
click at [520, 687] on div "Business Accounts Add Business Account Accounts Logins Bell NAGs Order Account …" at bounding box center [635, 568] width 885 height 1028
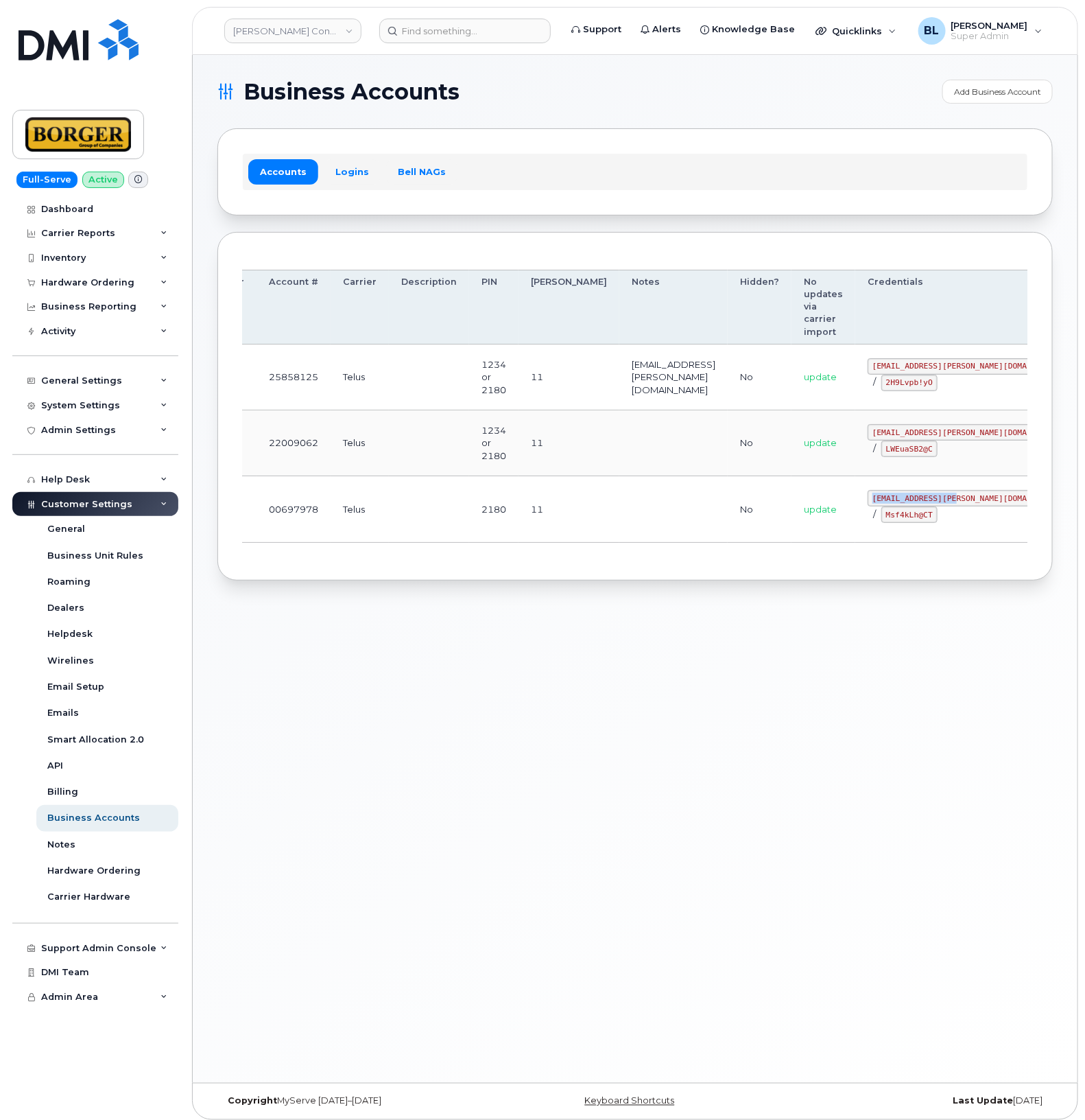
drag, startPoint x: 814, startPoint y: 501, endPoint x: 898, endPoint y: 507, distance: 84.2
click at [898, 507] on td "corprick@borger.ca / Msf4kLh@CT" at bounding box center [969, 509] width 227 height 66
copy code "corprick@borger.ca"
click at [867, 507] on code "corprick@borger.ca" at bounding box center [968, 498] width 202 height 17
drag, startPoint x: 819, startPoint y: 499, endPoint x: 902, endPoint y: 504, distance: 83.2
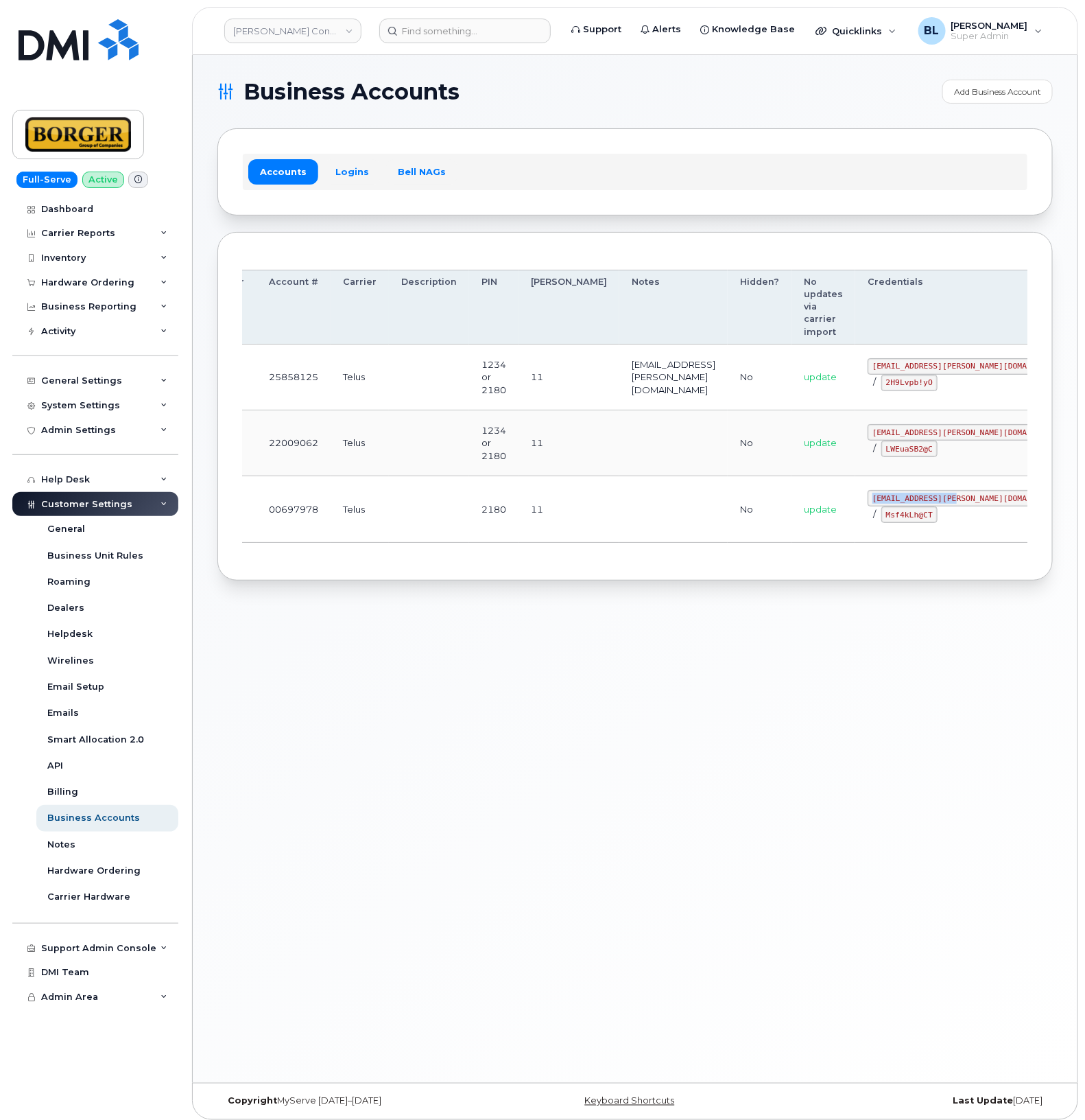
click at [902, 504] on code "corprick@borger.ca" at bounding box center [968, 498] width 202 height 17
copy code "corprick@borger.ca"
click at [619, 531] on td at bounding box center [673, 509] width 108 height 66
drag, startPoint x: 815, startPoint y: 516, endPoint x: 863, endPoint y: 525, distance: 48.8
click at [863, 525] on td "corprick@borger.ca / Msf4kLh@CT" at bounding box center [969, 509] width 227 height 66
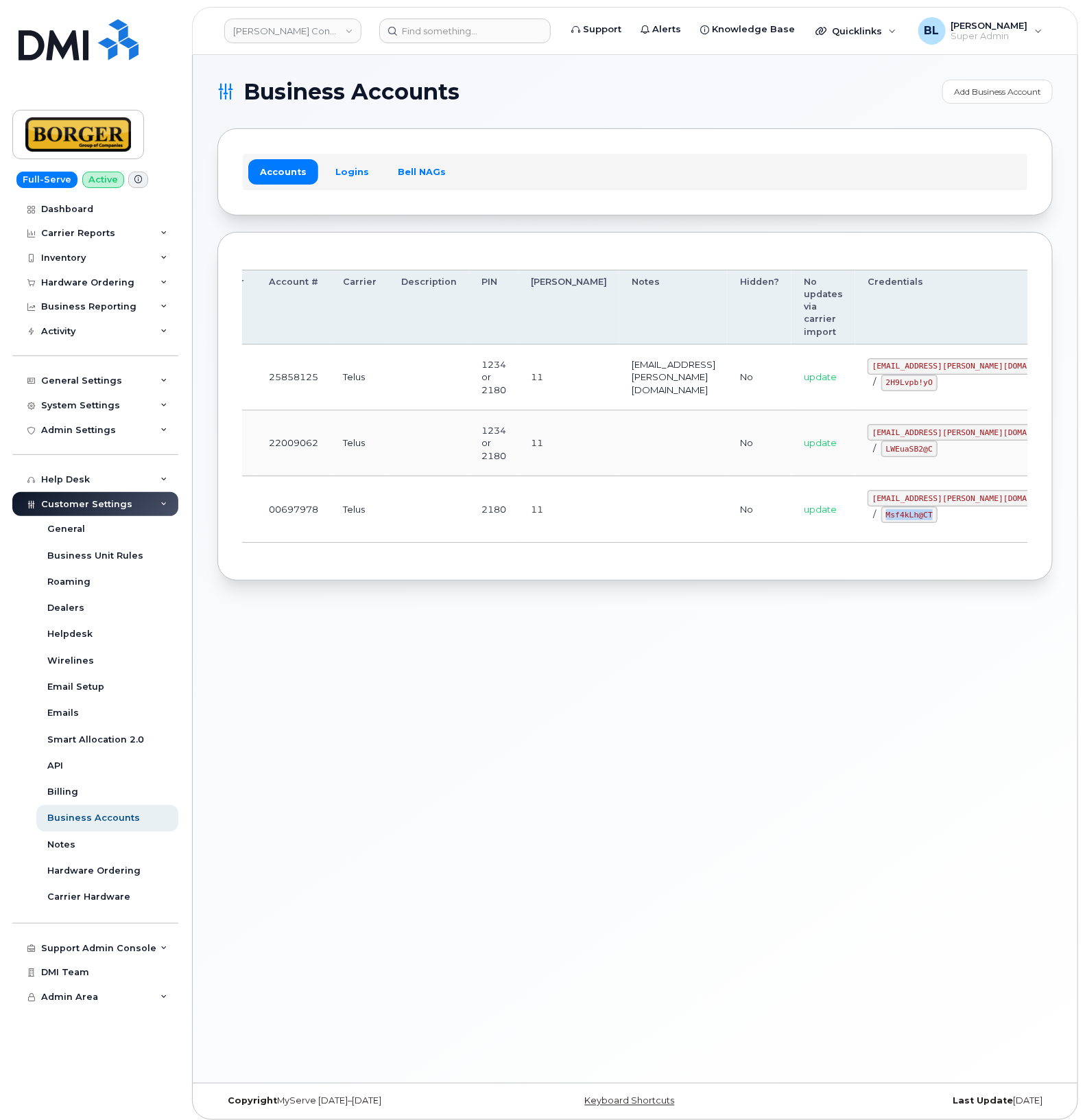
copy code "Msf4kLh@CT"
drag, startPoint x: 605, startPoint y: 471, endPoint x: 669, endPoint y: 437, distance: 72.5
click at [619, 471] on td at bounding box center [673, 444] width 108 height 66
drag, startPoint x: 817, startPoint y: 367, endPoint x: 916, endPoint y: 368, distance: 99.0
click at [916, 368] on div "ricksalmcal@borger.ca / 2H9Lvpb!yO" at bounding box center [968, 375] width 202 height 33
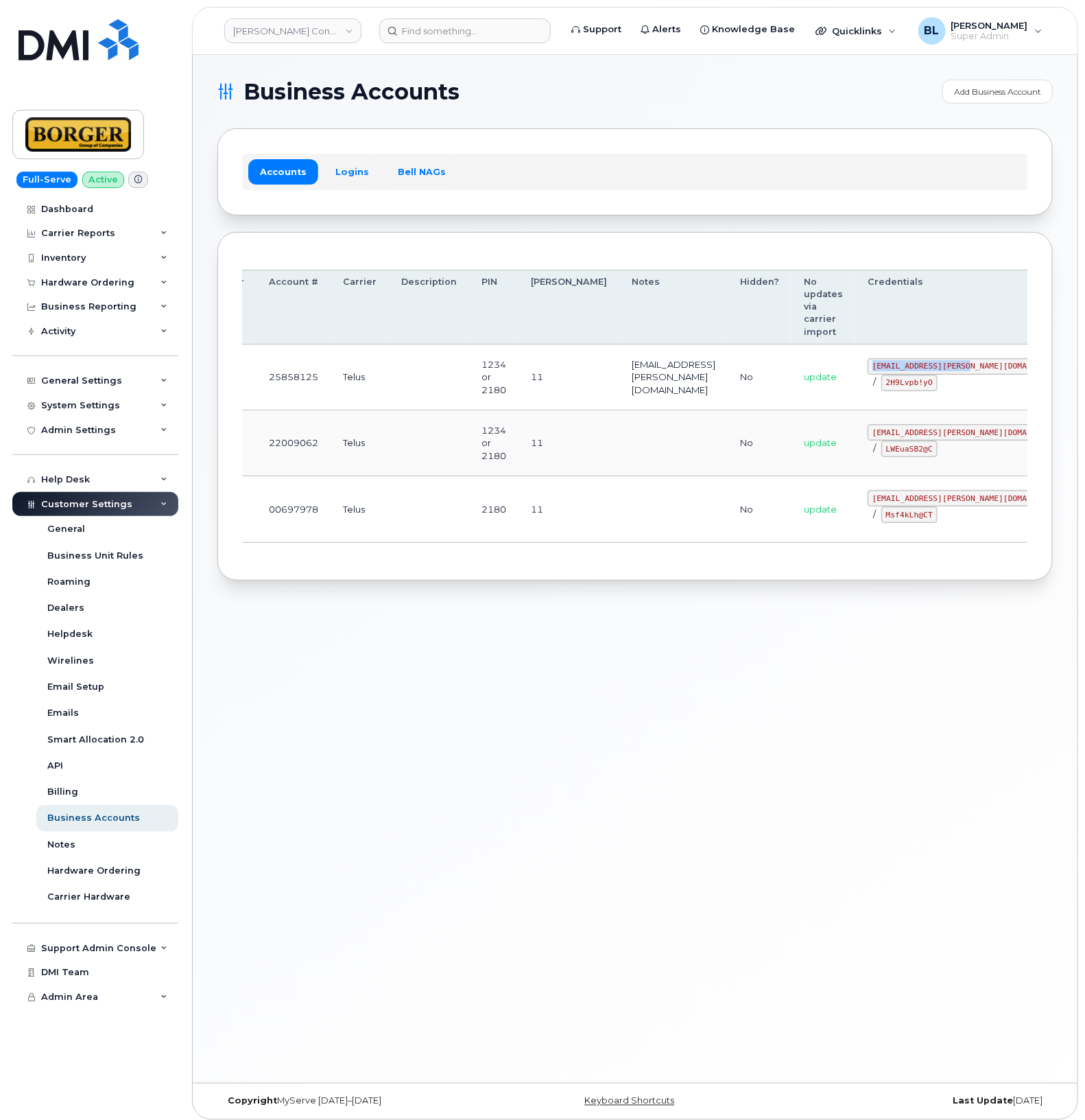
copy code "ricksalmcal@borger.ca"
drag, startPoint x: 814, startPoint y: 388, endPoint x: 865, endPoint y: 388, distance: 51.0
click at [865, 388] on td "ricksalmcal@borger.ca / 2H9Lvpb!yO" at bounding box center [969, 378] width 227 height 66
copy code "2H9Lvpb!yO"
click at [625, 629] on div "Business Accounts Add Business Account Accounts Logins Bell NAGs Order Account …" at bounding box center [635, 568] width 885 height 1028
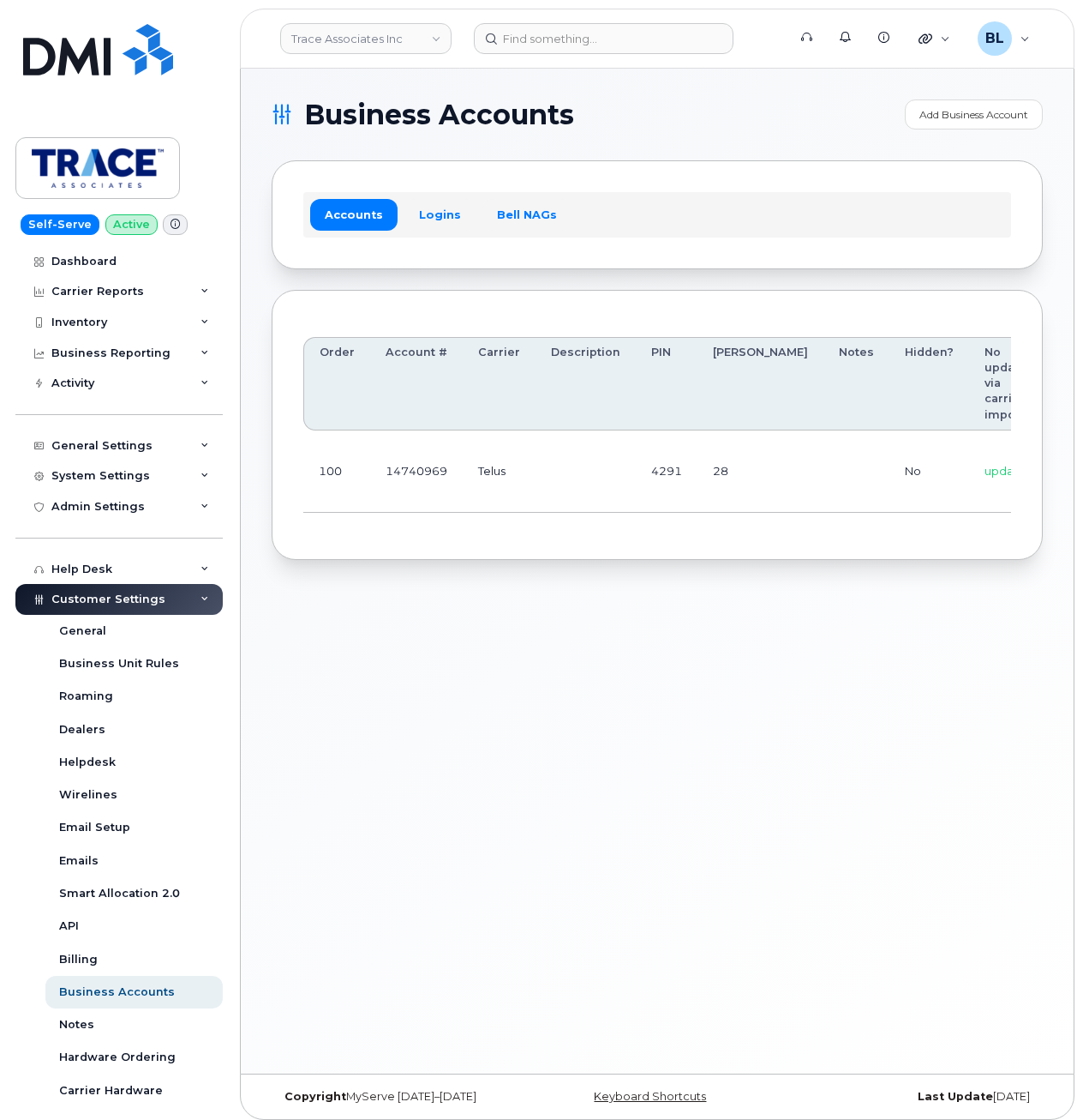
scroll to position [0, 174]
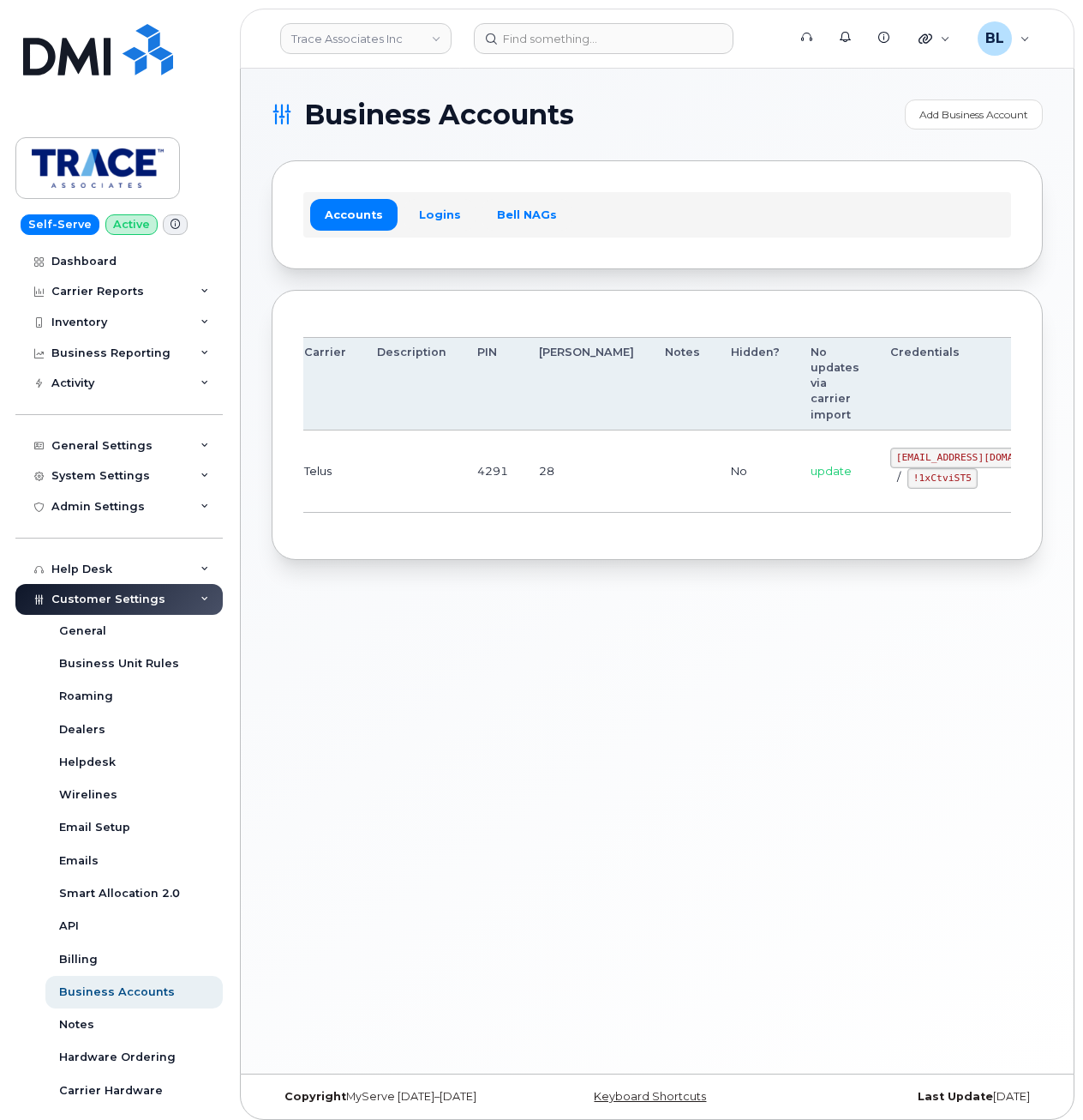
drag, startPoint x: 577, startPoint y: 481, endPoint x: 977, endPoint y: 467, distance: 400.2
click at [891, 457] on code "[EMAIL_ADDRESS][DOMAIN_NAME]" at bounding box center [978, 458] width 175 height 21
drag, startPoint x: 796, startPoint y: 457, endPoint x: 897, endPoint y: 462, distance: 101.1
click at [897, 462] on td "[EMAIL_ADDRESS][DOMAIN_NAME] / !1xCtviST5" at bounding box center [978, 472] width 206 height 83
copy code "[EMAIL_ADDRESS][DOMAIN_NAME]"
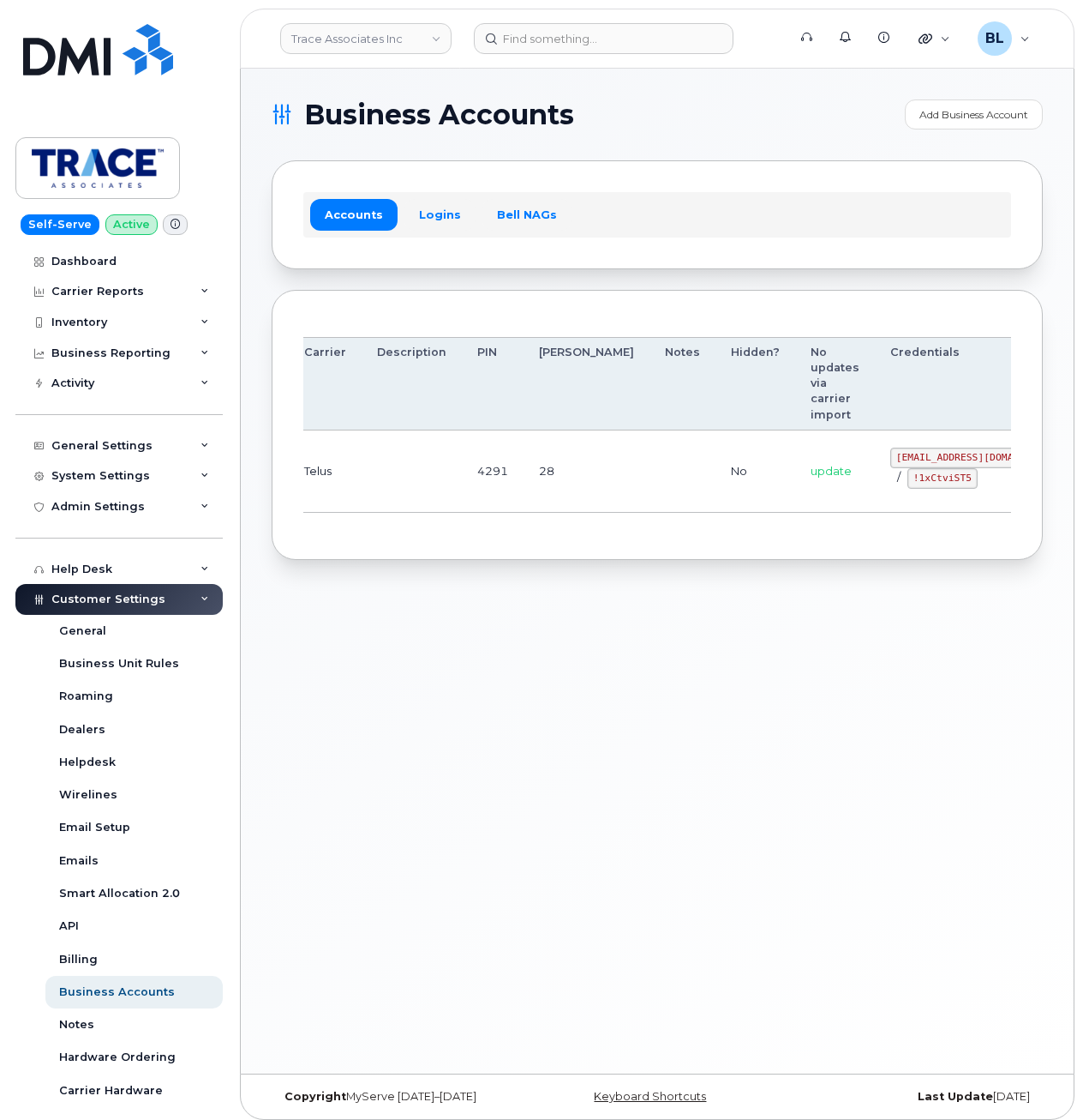
click at [715, 507] on td "No" at bounding box center [755, 472] width 80 height 83
drag, startPoint x: 821, startPoint y: 479, endPoint x: 881, endPoint y: 490, distance: 61.0
click at [881, 490] on td "trace@myserve.co / !1xCtviST5" at bounding box center [978, 472] width 206 height 83
copy code "!1xCtviST5"
click at [426, 682] on div "Business Accounts Add Business Account Accounts Logins Bell NAGs Order Account …" at bounding box center [657, 570] width 833 height 1005
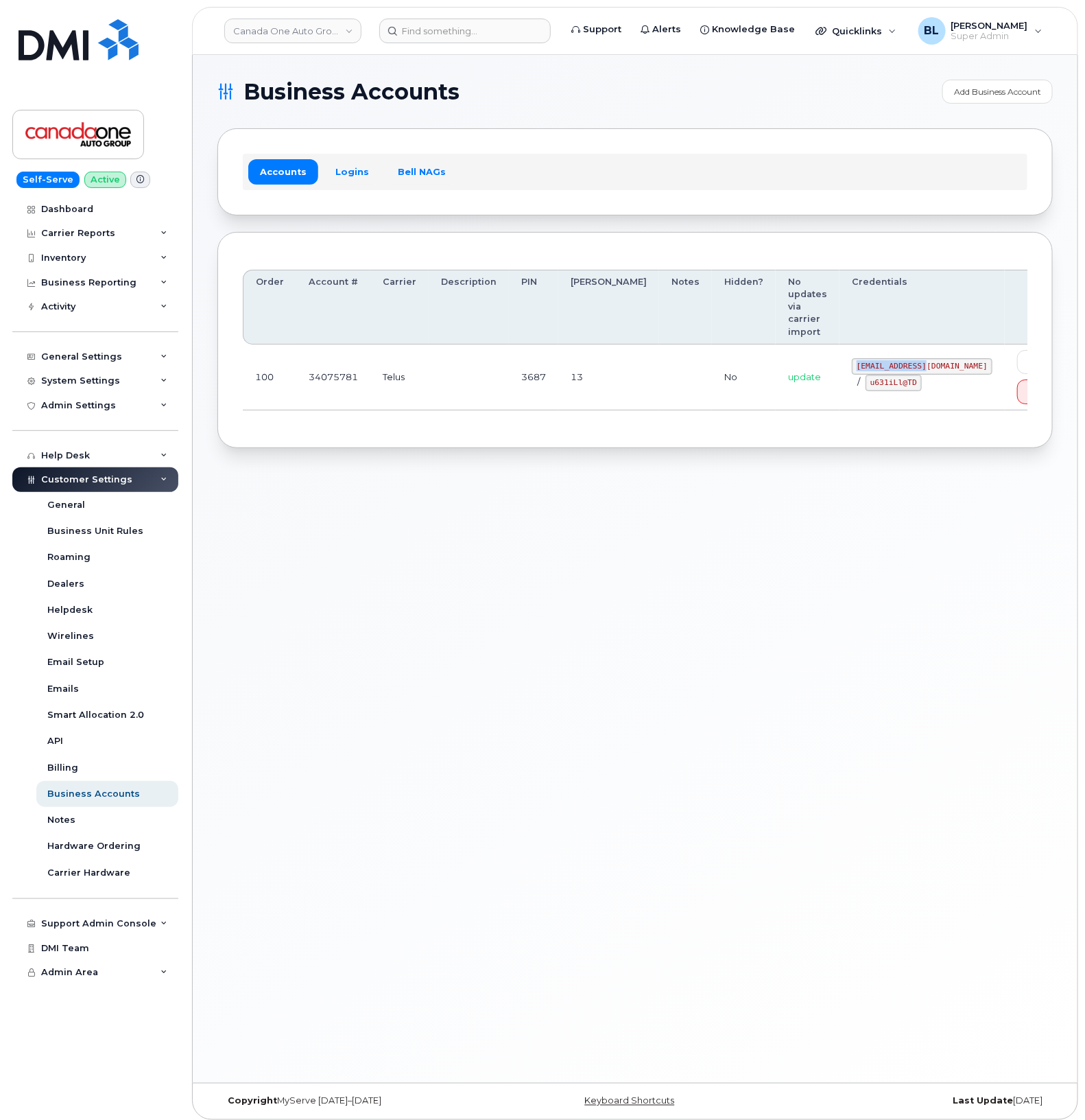
drag, startPoint x: 824, startPoint y: 327, endPoint x: 891, endPoint y: 333, distance: 67.3
click at [891, 358] on code "coag@myserve.co" at bounding box center [921, 366] width 140 height 17
copy code "coag@myserve.co"
drag, startPoint x: 825, startPoint y: 347, endPoint x: 871, endPoint y: 351, distance: 46.2
click at [871, 375] on code "u631iLl@TD" at bounding box center [893, 383] width 56 height 17
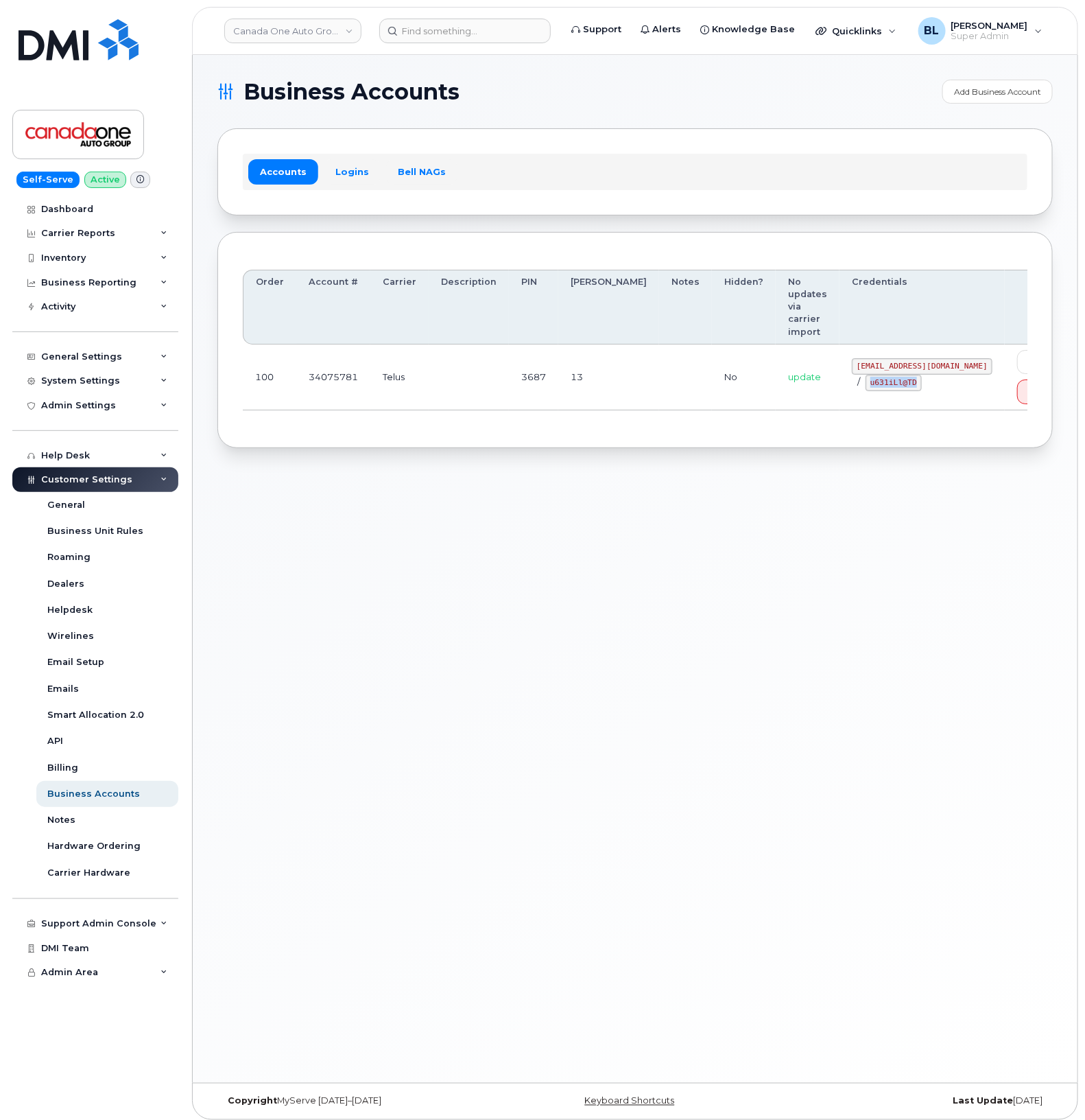
copy code "u631iLl@TD"
click at [282, 486] on div "Business Accounts Add Business Account Accounts Logins Bell NAGs Order Account …" at bounding box center [635, 568] width 885 height 1028
drag, startPoint x: 826, startPoint y: 331, endPoint x: 895, endPoint y: 337, distance: 69.3
click at [895, 358] on code "coag@myserve.co" at bounding box center [921, 366] width 140 height 17
copy code "coag@myserve.co"
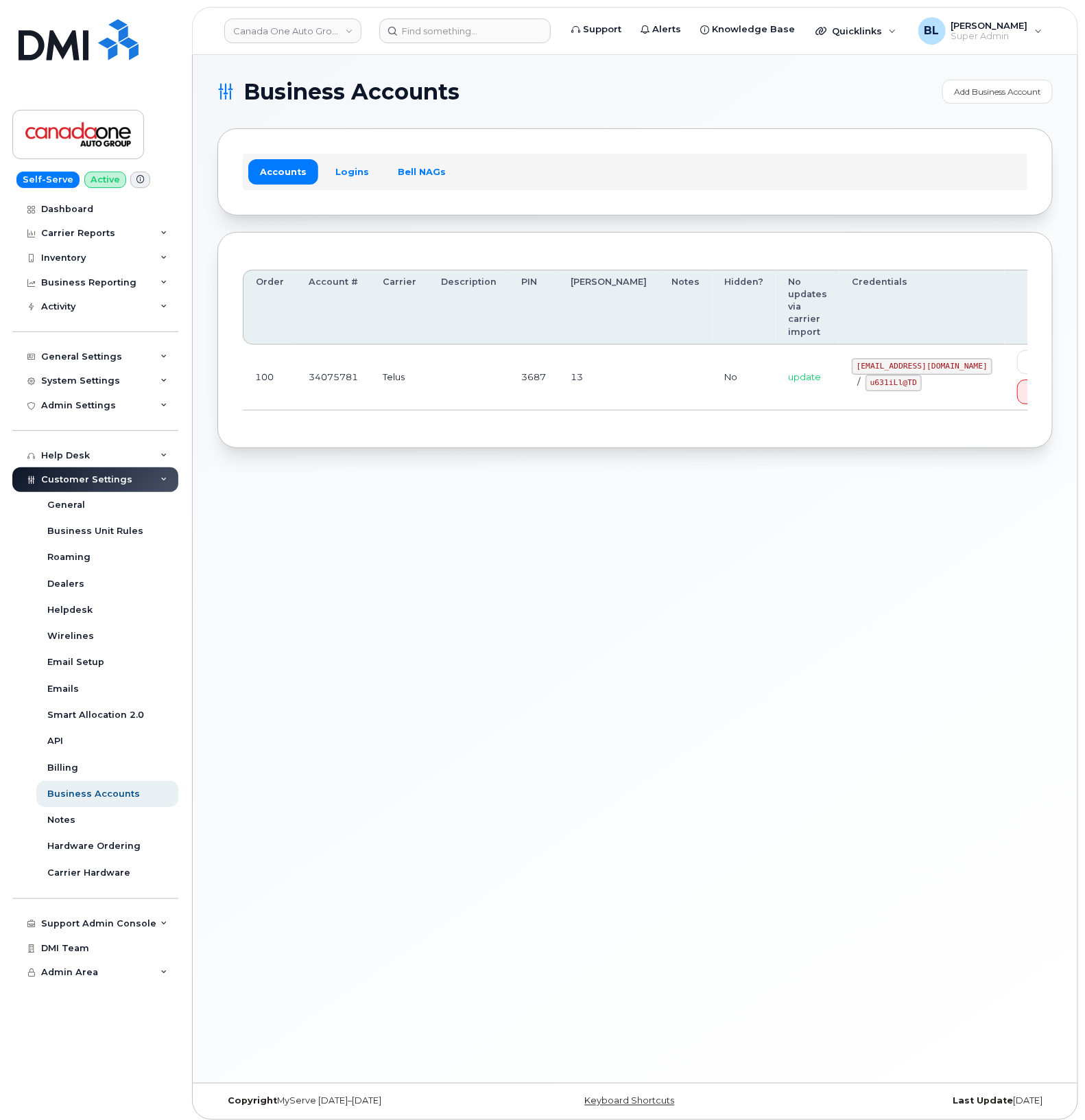
drag, startPoint x: 608, startPoint y: 415, endPoint x: 762, endPoint y: 396, distance: 155.2
click at [612, 414] on div "Business Accounts Add Business Account Accounts Logins Bell NAGs Order Account …" at bounding box center [635, 568] width 885 height 1028
drag, startPoint x: 819, startPoint y: 347, endPoint x: 879, endPoint y: 352, distance: 60.2
click at [879, 352] on td "coag@myserve.co / u631iLl@TD" at bounding box center [922, 378] width 165 height 66
copy code "u631iLl@TD"
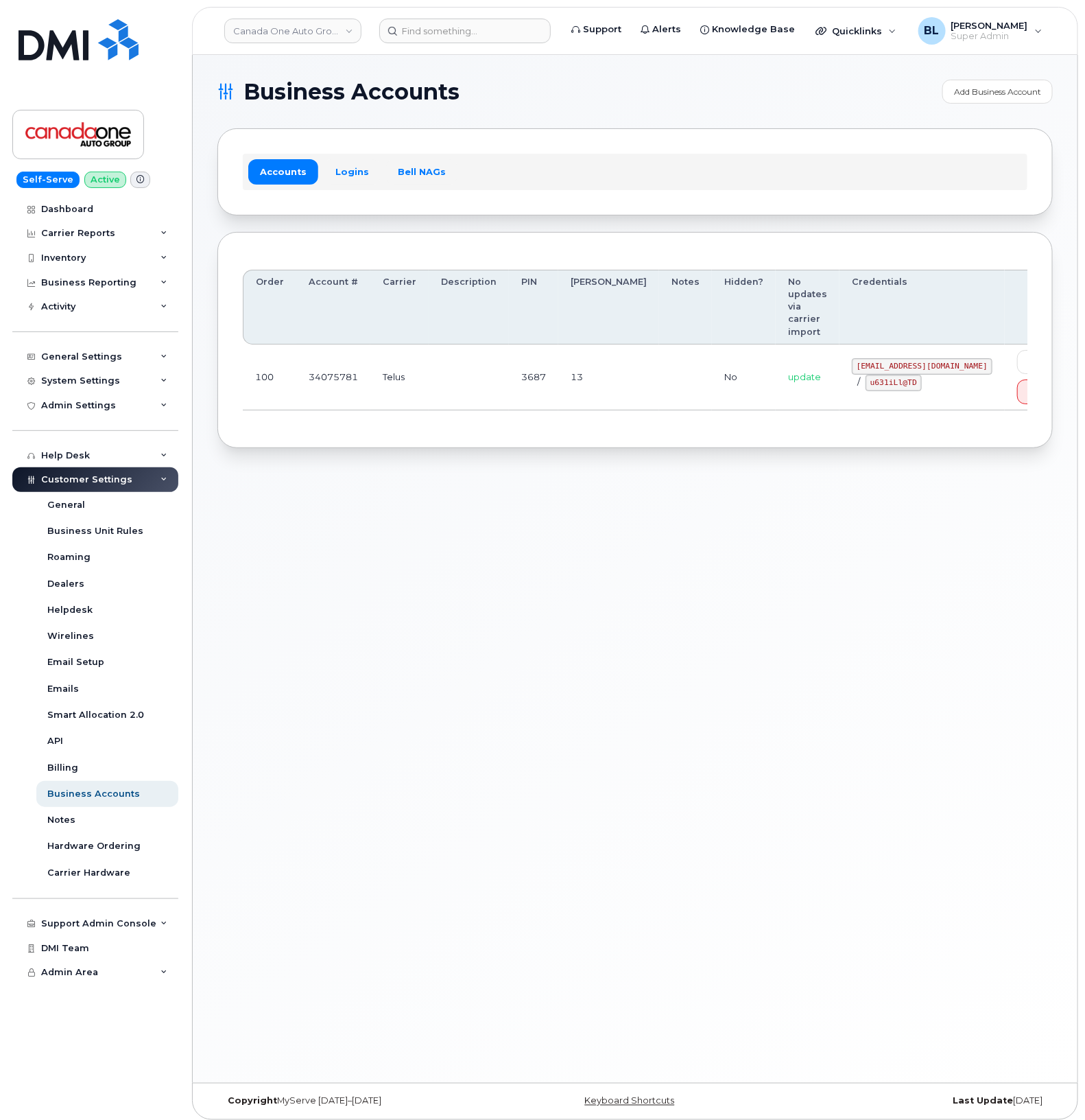
drag, startPoint x: 440, startPoint y: 537, endPoint x: 571, endPoint y: 69, distance: 486.0
click at [440, 537] on div "Business Accounts Add Business Account Accounts Logins Bell NAGs Order Account …" at bounding box center [635, 568] width 885 height 1028
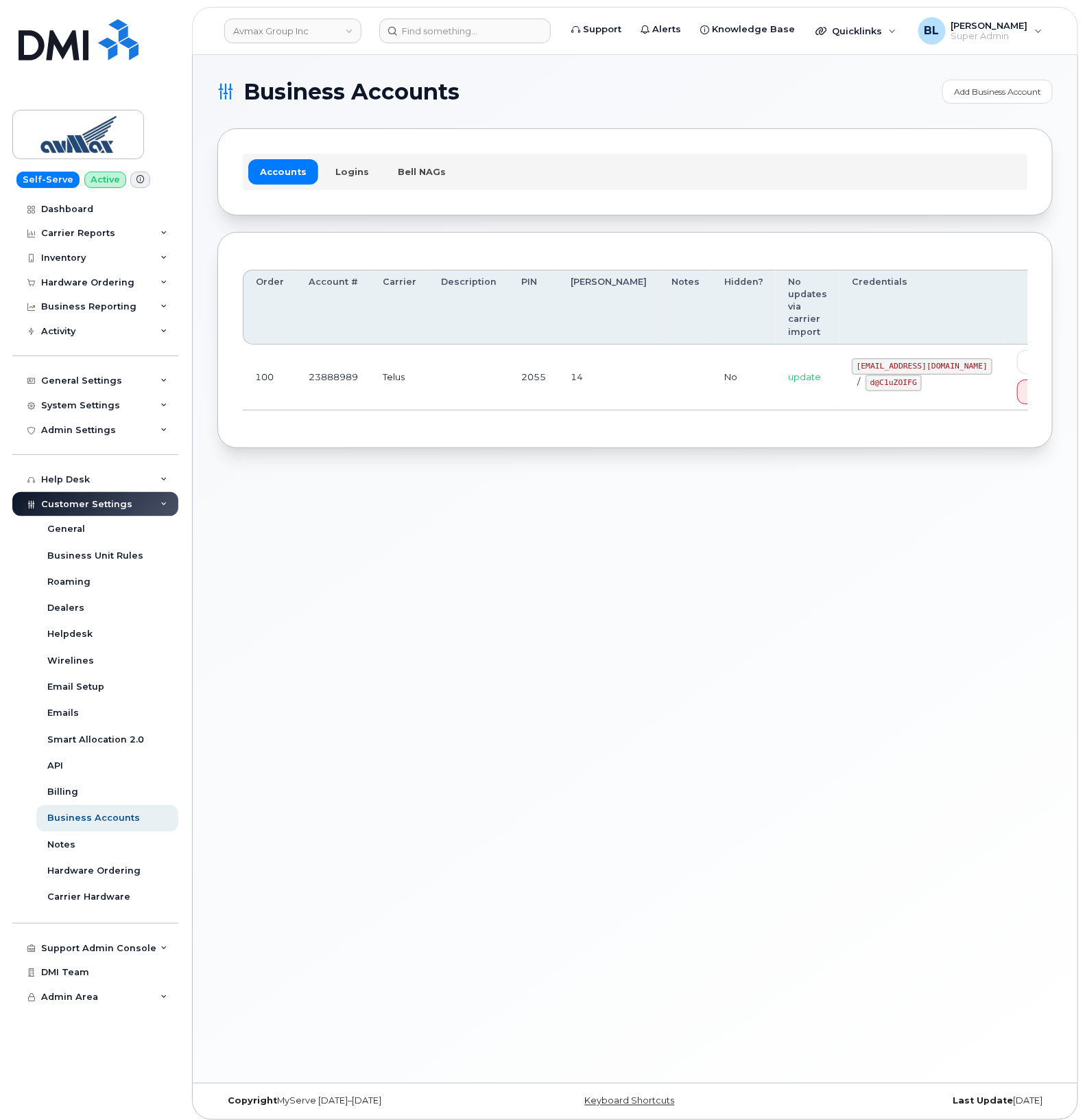
drag, startPoint x: 720, startPoint y: 357, endPoint x: 798, endPoint y: 364, distance: 78.3
drag, startPoint x: 792, startPoint y: 355, endPoint x: 922, endPoint y: 355, distance: 130.0
click at [922, 358] on code "[EMAIL_ADDRESS][DOMAIN_NAME]" at bounding box center [921, 366] width 140 height 17
copy code "[EMAIL_ADDRESS][DOMAIN_NAME]"
drag, startPoint x: 807, startPoint y: 376, endPoint x: 861, endPoint y: 378, distance: 54.0
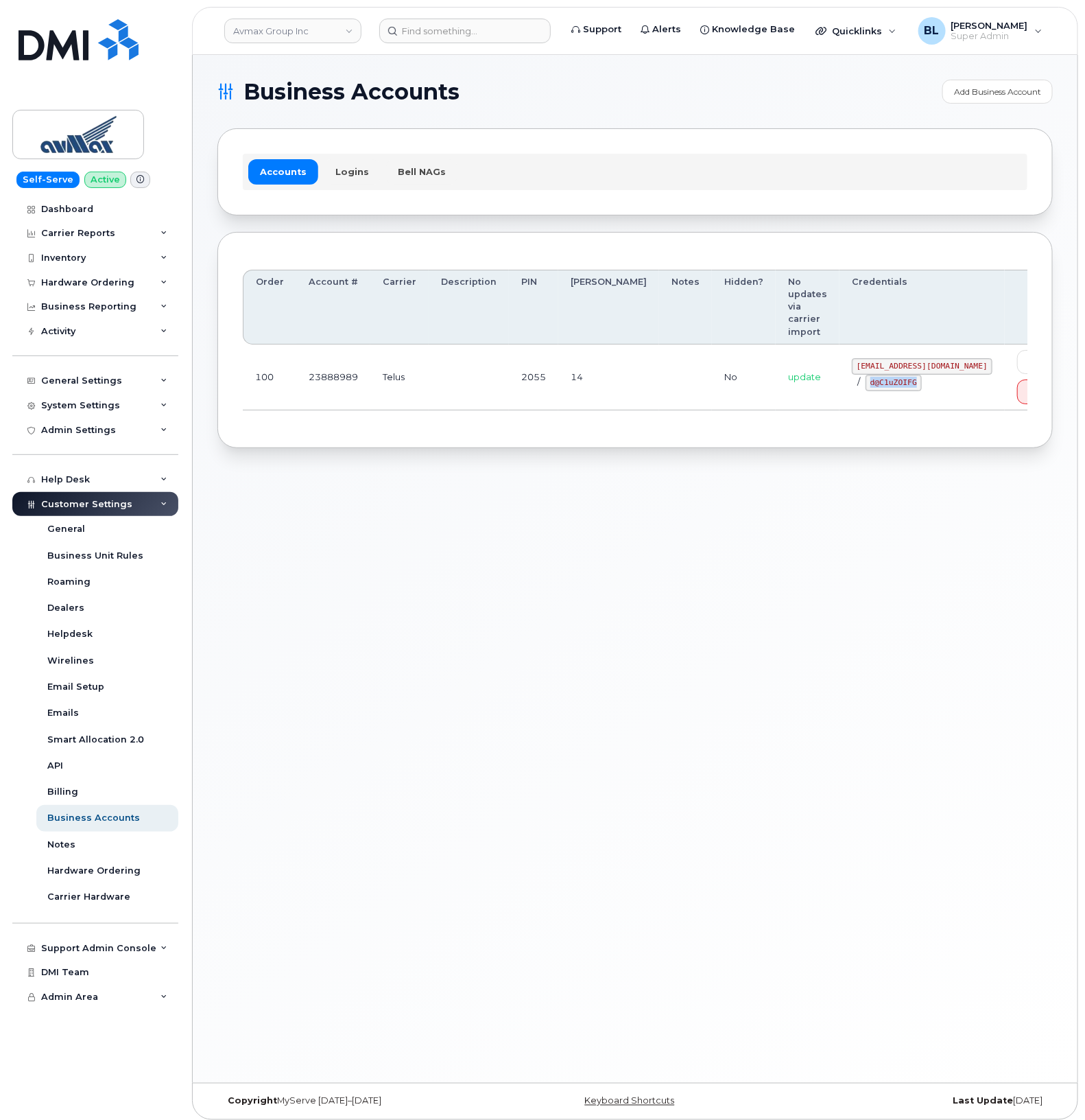
click at [861, 378] on div "[EMAIL_ADDRESS][DOMAIN_NAME] / d@C1uZOIFG" at bounding box center [921, 375] width 140 height 33
copy code "d@C1uZOIFG"
click at [585, 581] on div "Business Accounts Add Business Account Accounts Logins Bell NAGs Order Account …" at bounding box center [635, 568] width 885 height 1028
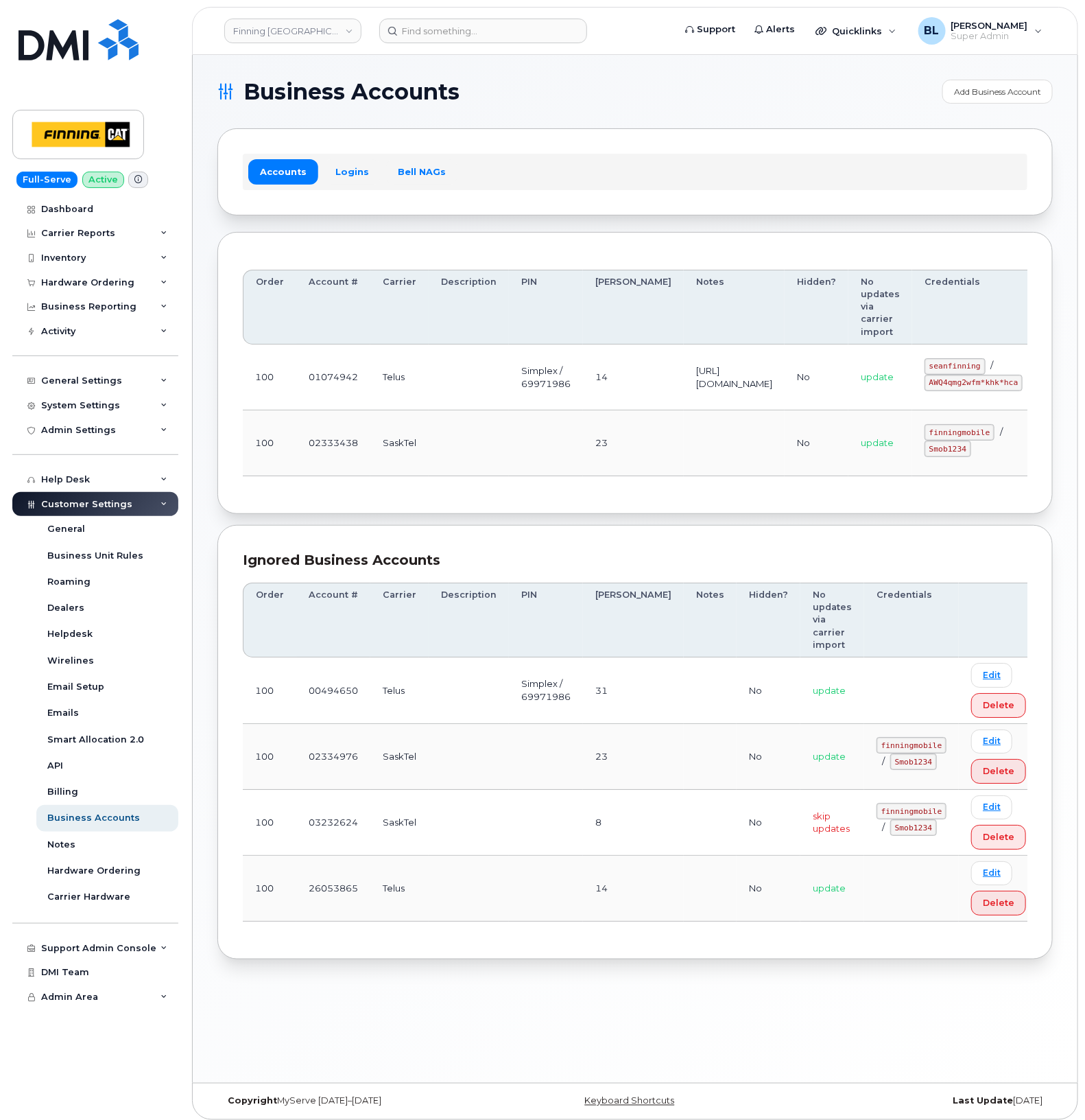
drag, startPoint x: 515, startPoint y: 455, endPoint x: 533, endPoint y: 451, distance: 18.4
click at [515, 455] on td at bounding box center [546, 444] width 74 height 66
drag, startPoint x: 503, startPoint y: 447, endPoint x: 724, endPoint y: 431, distance: 221.6
drag, startPoint x: 954, startPoint y: 367, endPoint x: 1005, endPoint y: 368, distance: 51.0
click at [985, 368] on code "seanfinning" at bounding box center [954, 366] width 61 height 17
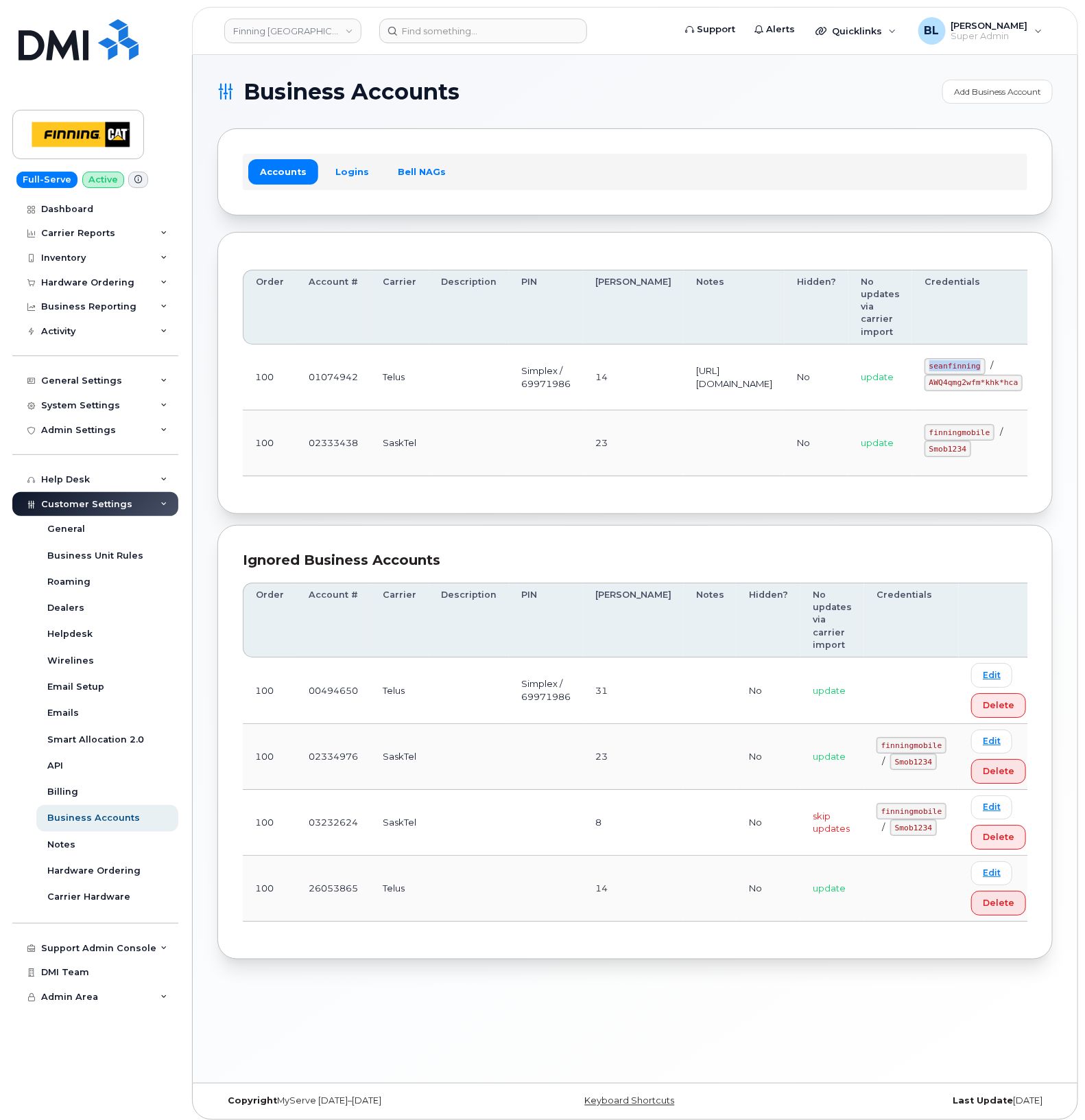
copy code "seanfinning"
drag, startPoint x: 701, startPoint y: 427, endPoint x: 834, endPoint y: 419, distance: 133.2
click at [708, 427] on td at bounding box center [734, 444] width 101 height 66
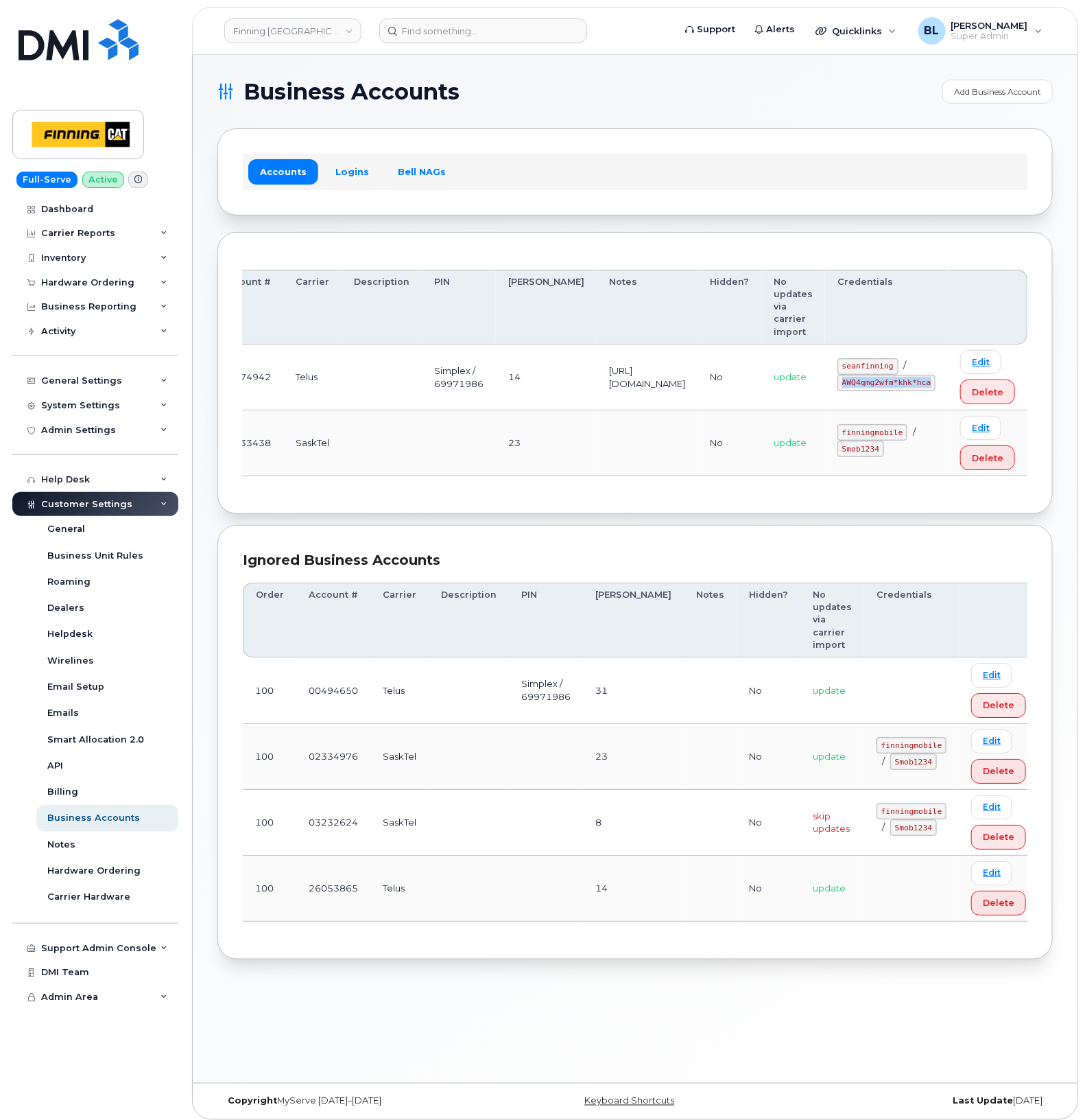
drag, startPoint x: 954, startPoint y: 385, endPoint x: 930, endPoint y: 387, distance: 24.1
click at [930, 387] on code "AWQ4qmg2wfm*khk*hca" at bounding box center [886, 383] width 98 height 17
copy code "AWQ4qmg2wfm*khk*hca"
drag, startPoint x: 473, startPoint y: 508, endPoint x: 498, endPoint y: 275, distance: 234.3
click at [474, 498] on div "Order Account # Carrier Description PIN [PERSON_NAME] Notes Hidden? No updates …" at bounding box center [635, 373] width 835 height 283
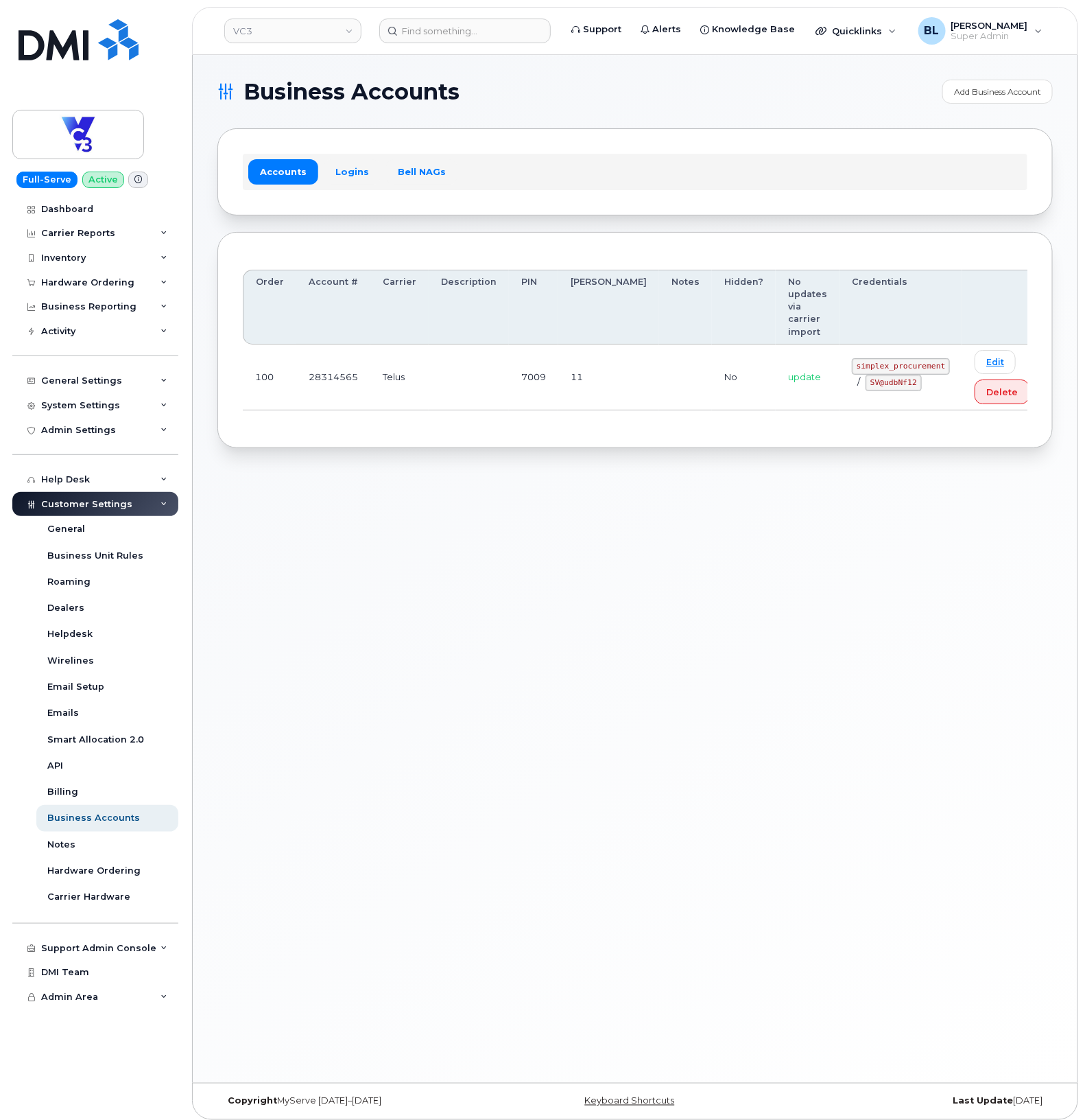
drag, startPoint x: 562, startPoint y: 359, endPoint x: 725, endPoint y: 350, distance: 163.2
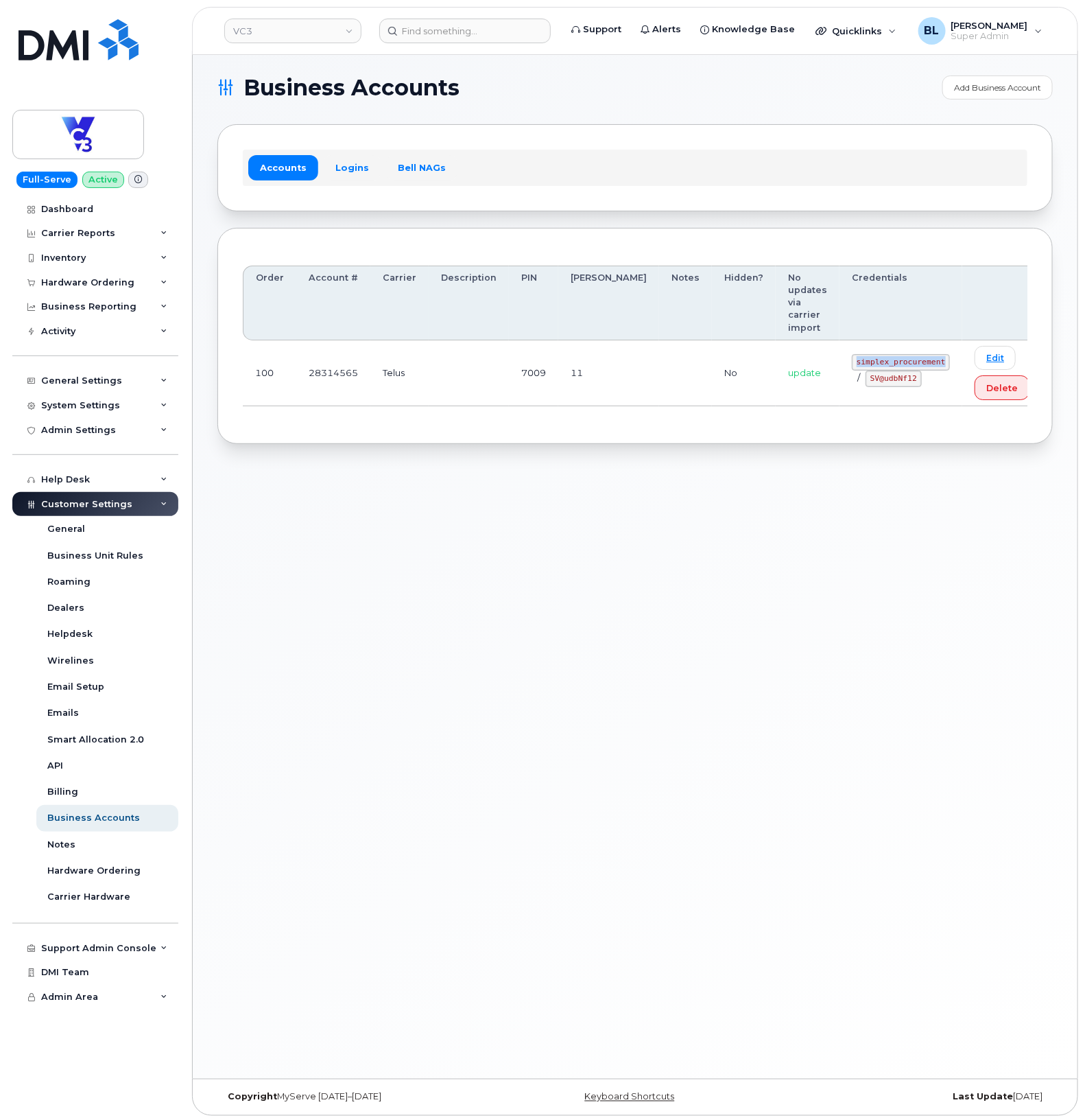
drag, startPoint x: 813, startPoint y: 334, endPoint x: 900, endPoint y: 339, distance: 87.1
click at [900, 340] on td "simplex_procurement / SV@udbNf12" at bounding box center [901, 373] width 123 height 66
copy code "simplex_procurement"
drag, startPoint x: 813, startPoint y: 361, endPoint x: 861, endPoint y: 357, distance: 48.2
click at [865, 371] on code "SV@udbNf12" at bounding box center [893, 379] width 56 height 17
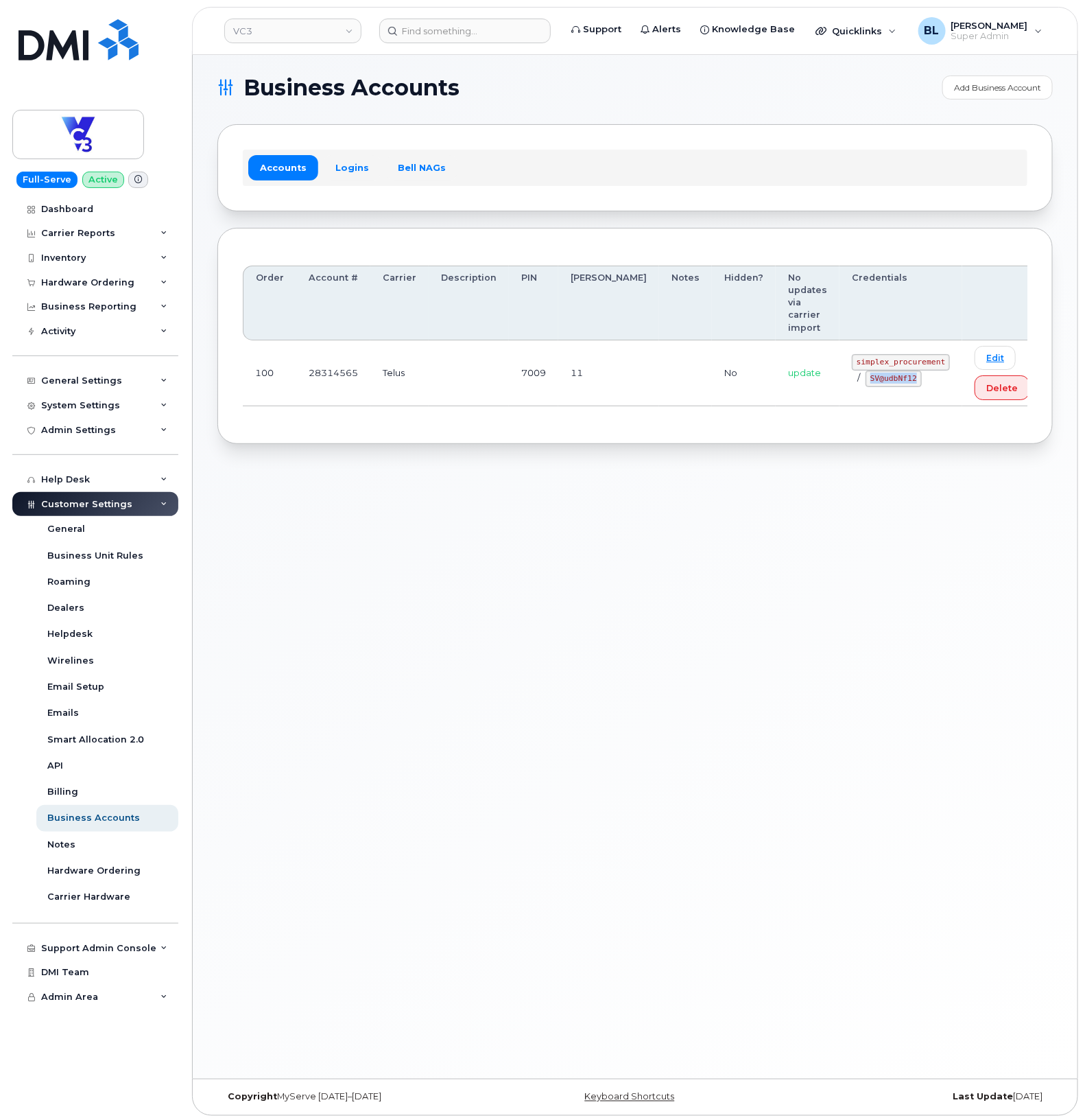
copy code "SV@udbNf12"
drag, startPoint x: 683, startPoint y: 512, endPoint x: 566, endPoint y: 395, distance: 165.5
click at [683, 512] on div "Business Accounts Add Business Account Accounts Logins Bell NAGs Order Account …" at bounding box center [635, 565] width 885 height 1028
